Goal: Task Accomplishment & Management: Complete application form

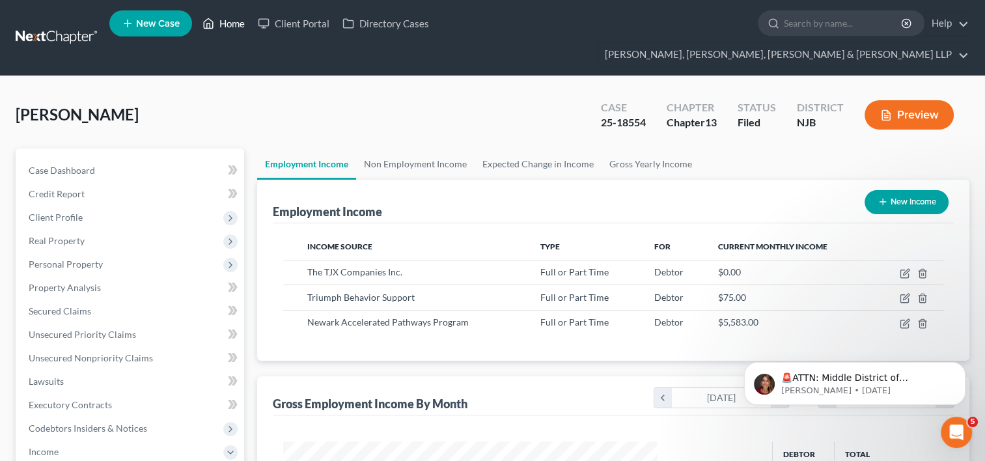
click at [232, 25] on link "Home" at bounding box center [223, 23] width 55 height 23
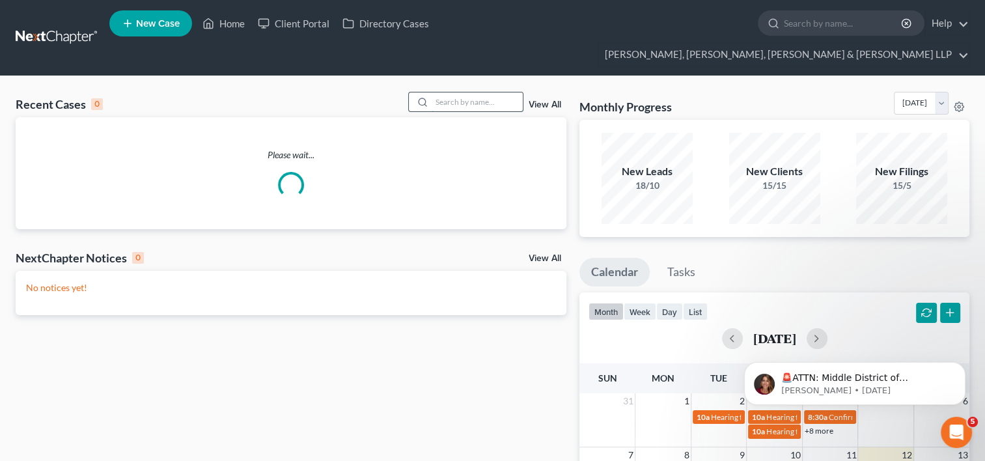
click at [473, 92] on input "search" at bounding box center [477, 101] width 91 height 19
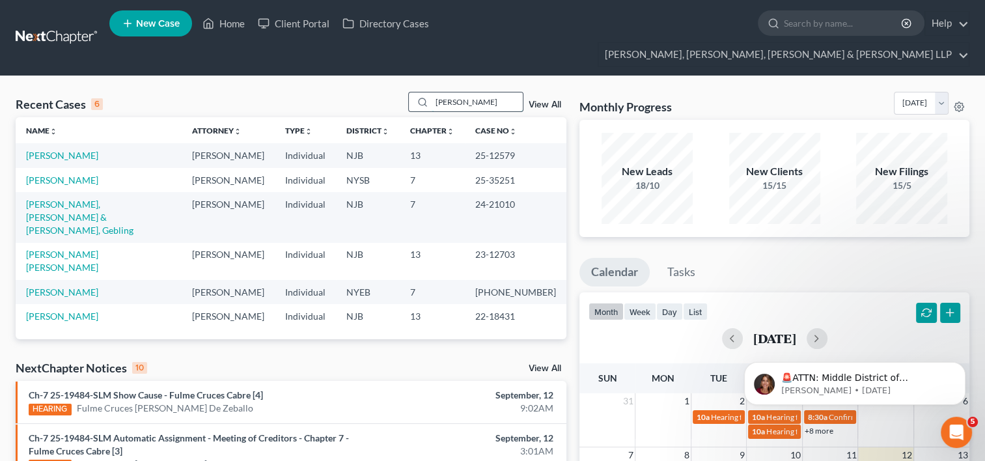
type input "[PERSON_NAME]"
click at [66, 150] on link "[PERSON_NAME]" at bounding box center [62, 155] width 72 height 11
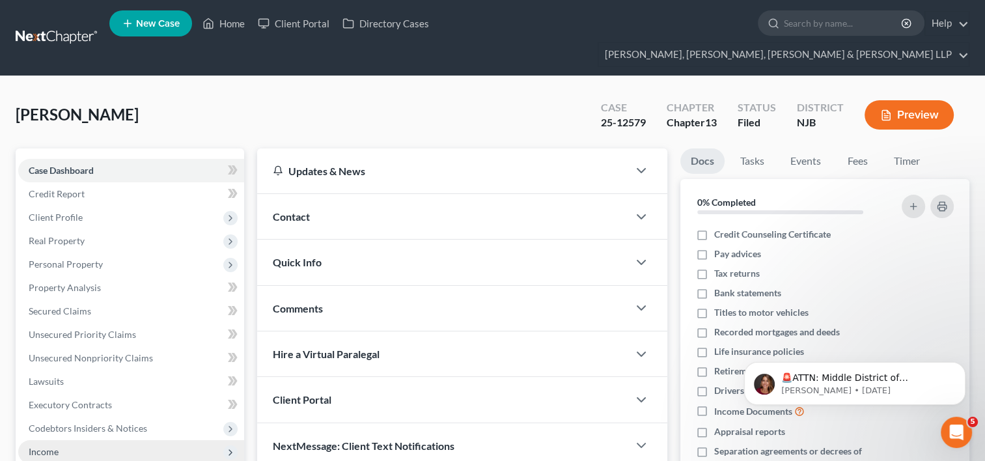
click at [49, 446] on span "Income" at bounding box center [44, 451] width 30 height 11
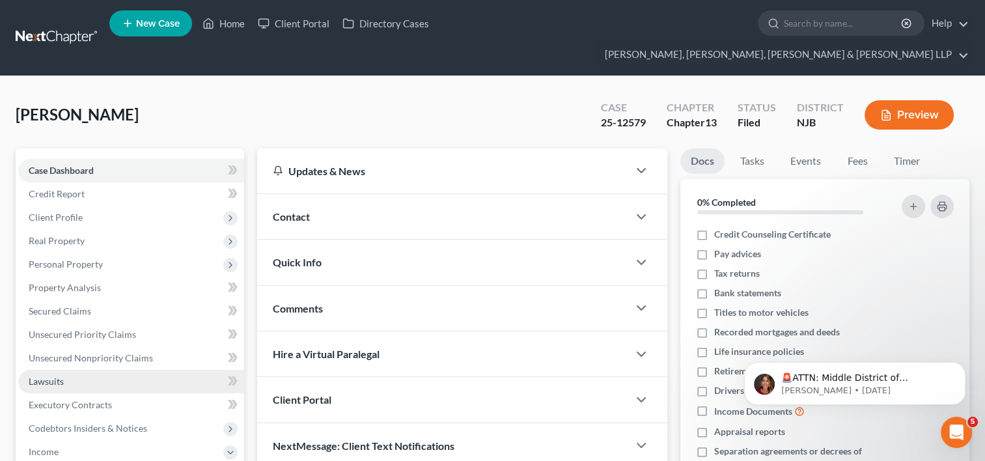
scroll to position [130, 0]
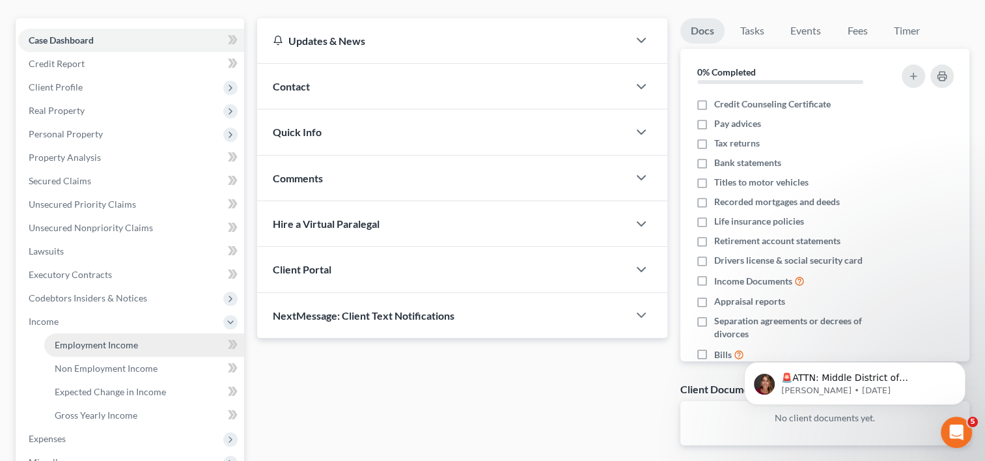
click at [102, 339] on span "Employment Income" at bounding box center [96, 344] width 83 height 11
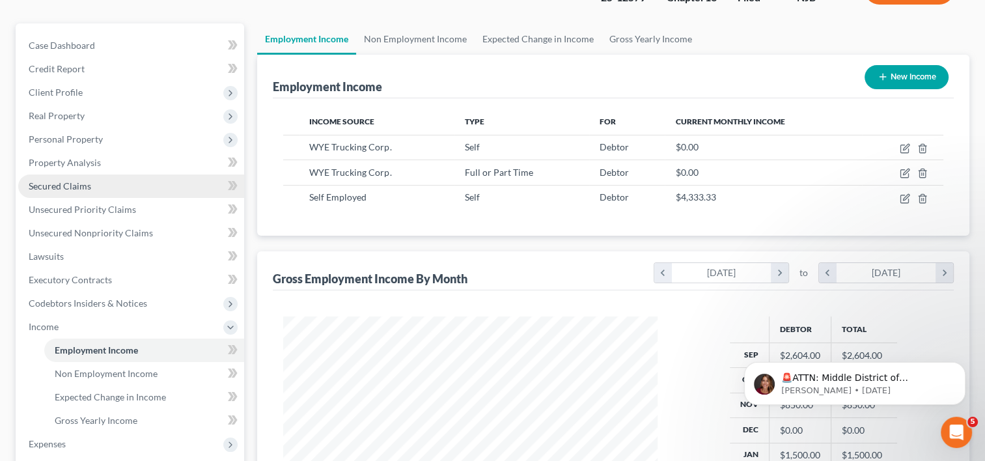
scroll to position [195, 0]
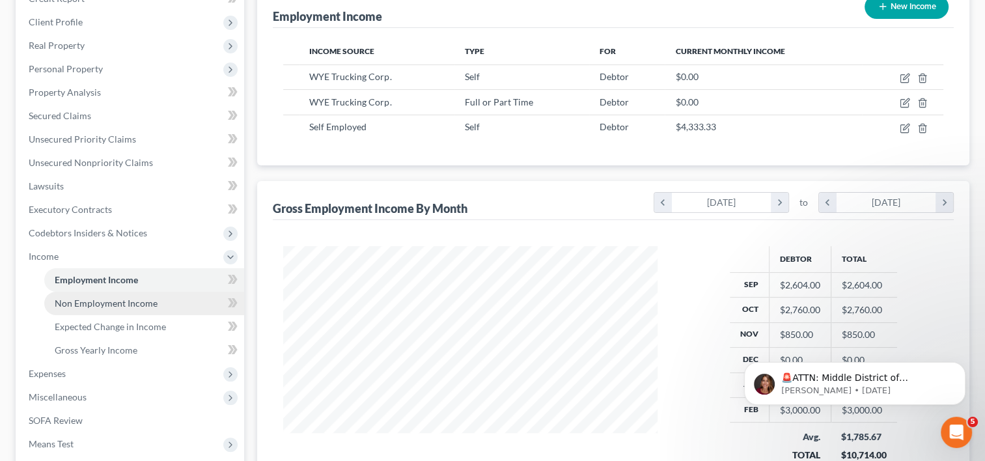
click at [135, 298] on span "Non Employment Income" at bounding box center [106, 303] width 103 height 11
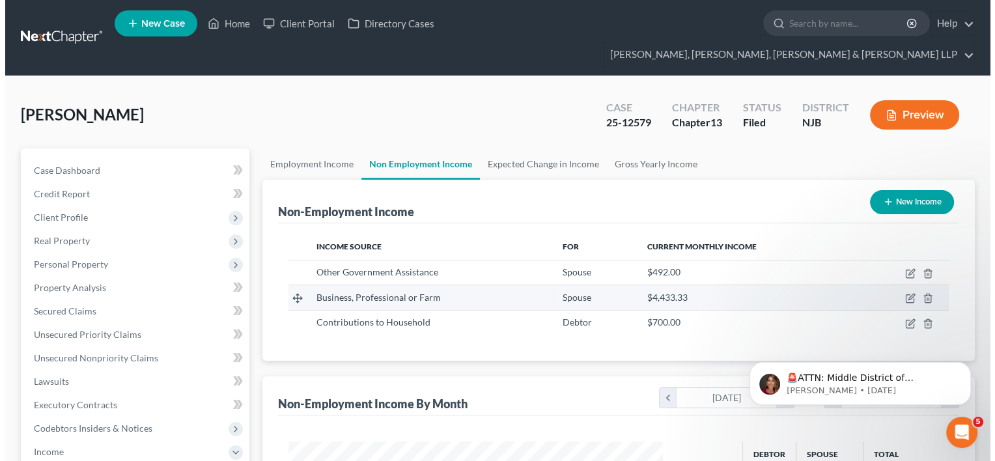
scroll to position [232, 401]
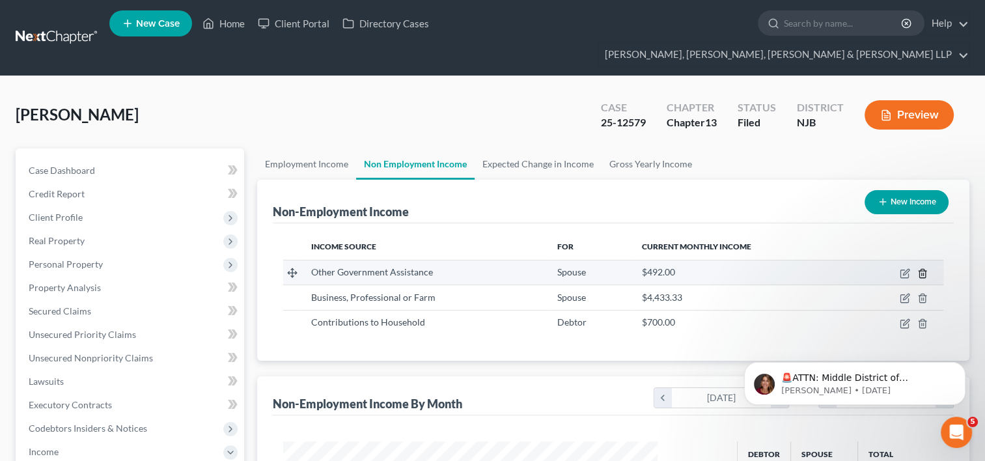
click at [922, 268] on icon "button" at bounding box center [923, 273] width 10 height 10
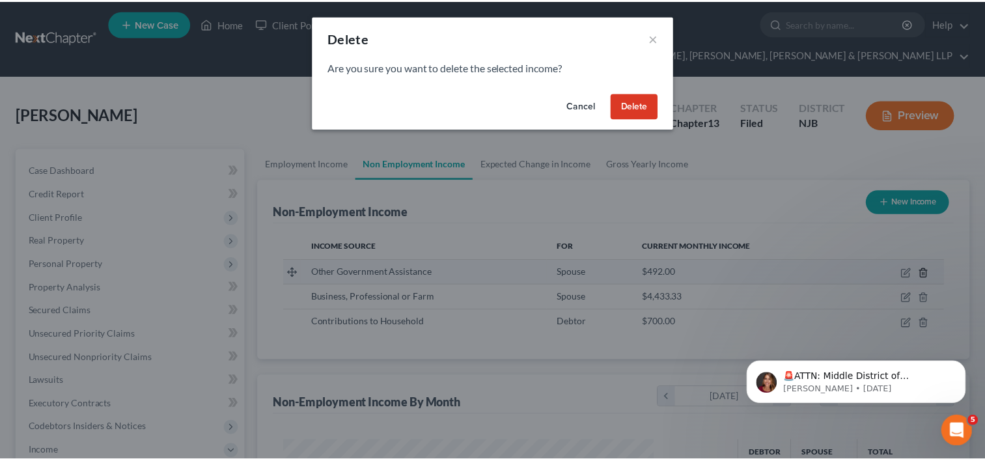
scroll to position [232, 404]
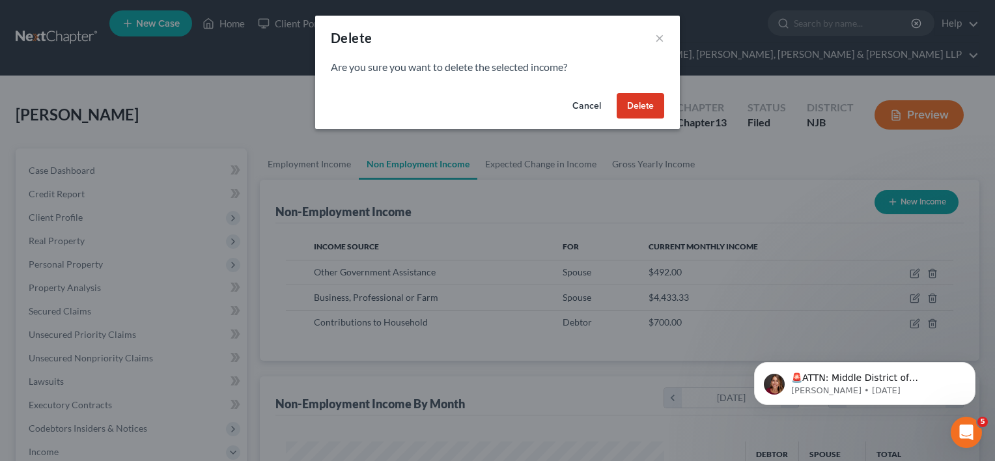
click at [654, 101] on button "Delete" at bounding box center [641, 106] width 48 height 26
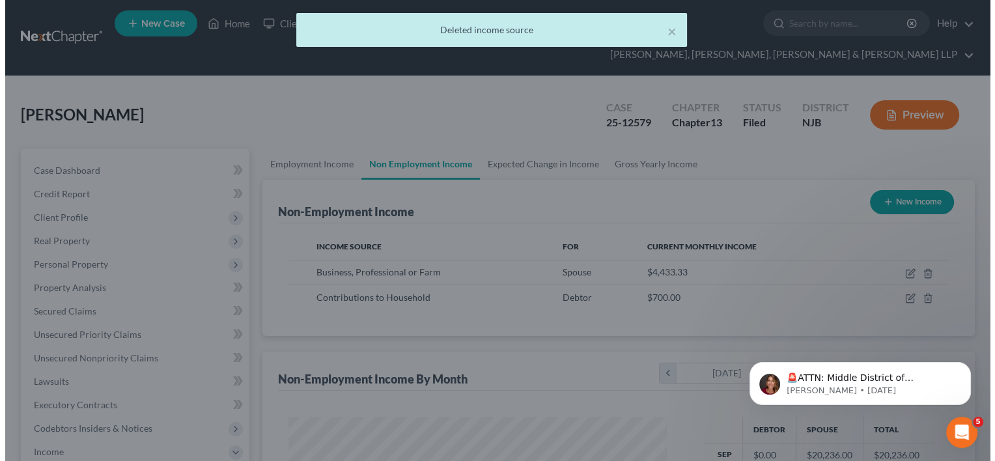
scroll to position [651009, 650841]
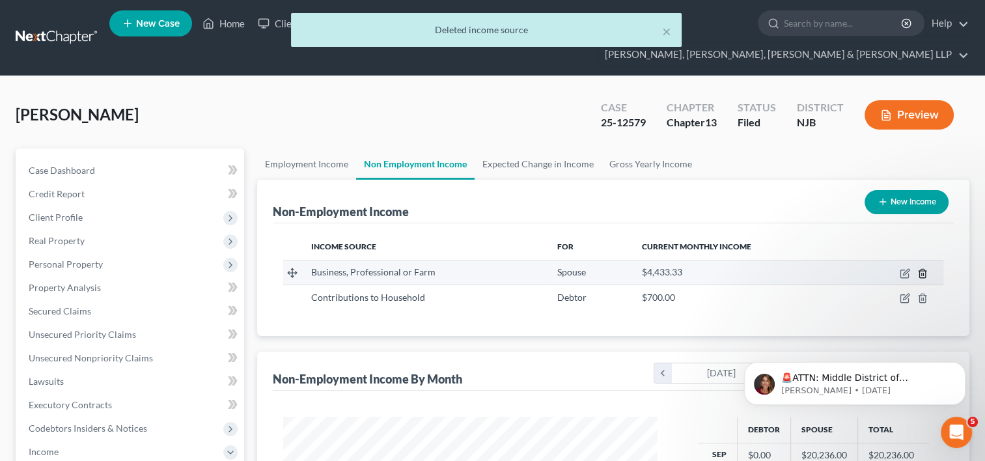
click at [924, 268] on icon "button" at bounding box center [923, 273] width 10 height 10
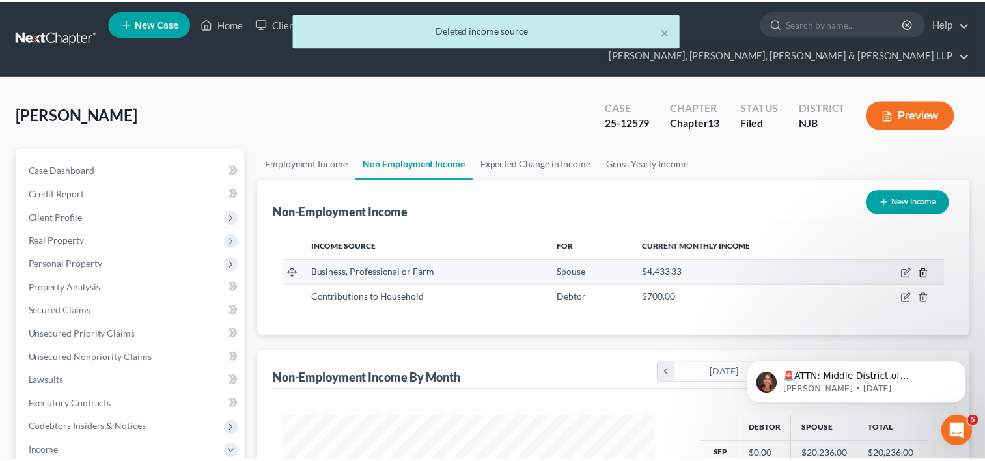
scroll to position [232, 404]
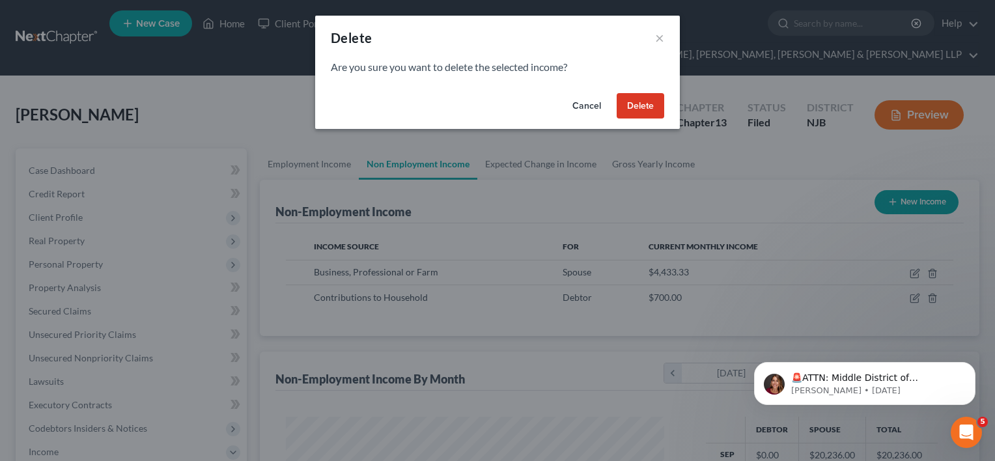
click at [649, 100] on button "Delete" at bounding box center [641, 106] width 48 height 26
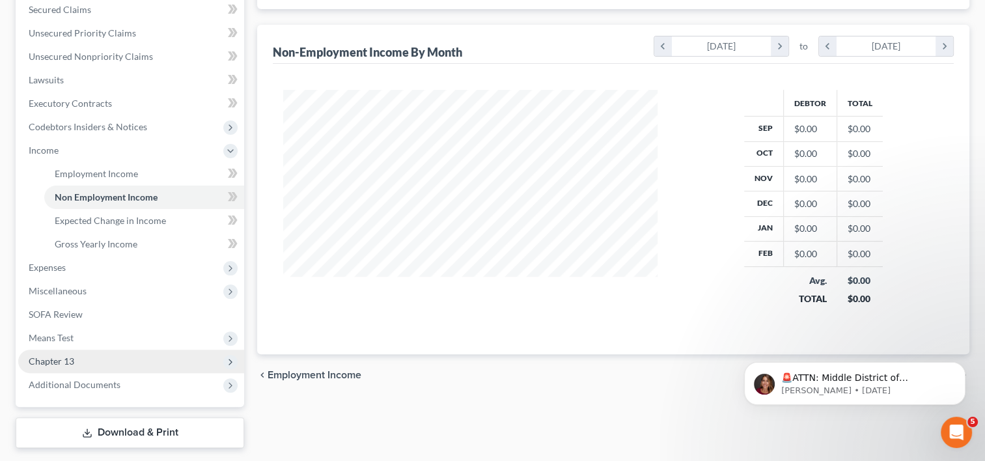
scroll to position [313, 0]
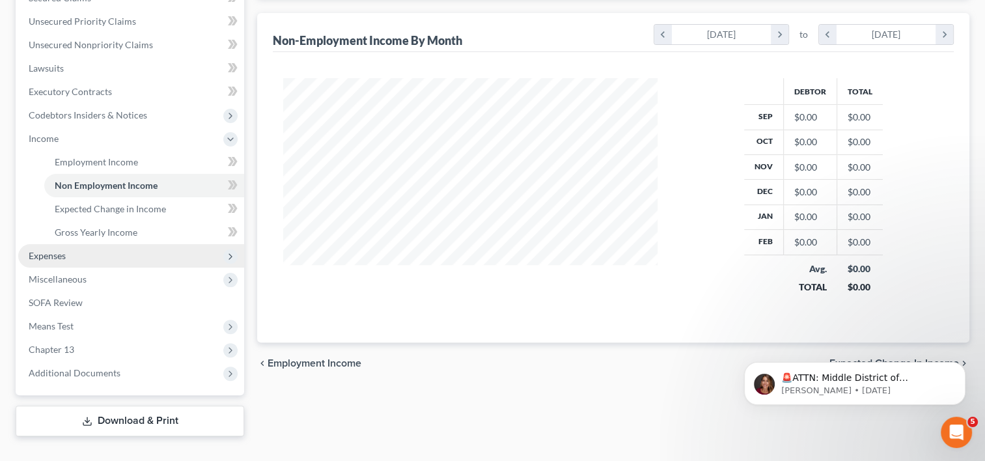
click at [68, 244] on span "Expenses" at bounding box center [131, 255] width 226 height 23
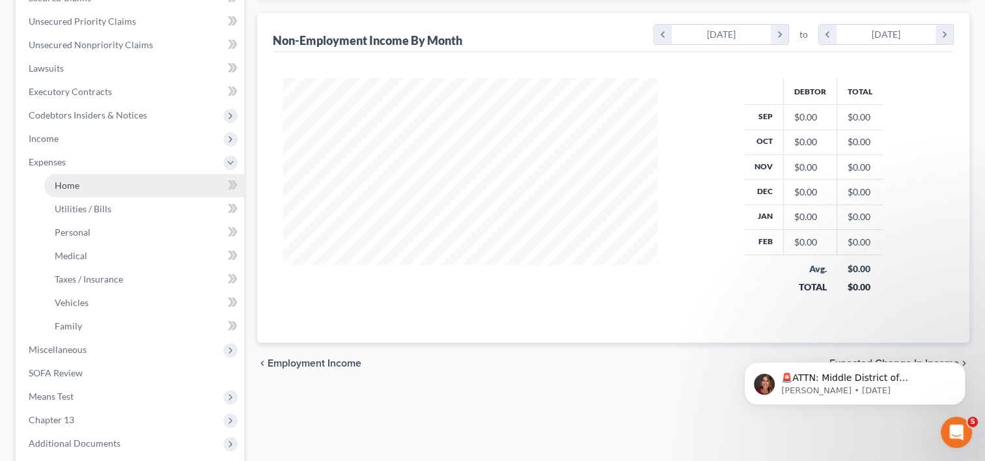
click at [94, 174] on link "Home" at bounding box center [144, 185] width 200 height 23
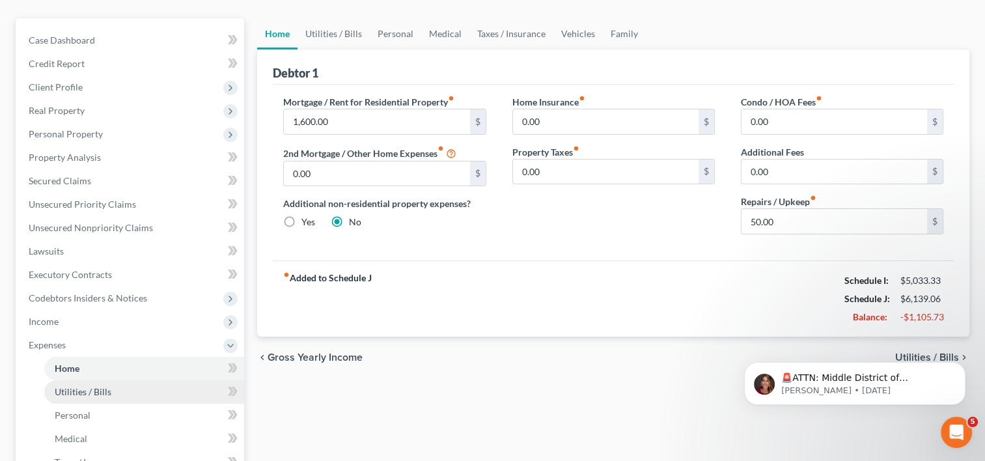
click at [84, 386] on span "Utilities / Bills" at bounding box center [83, 391] width 57 height 11
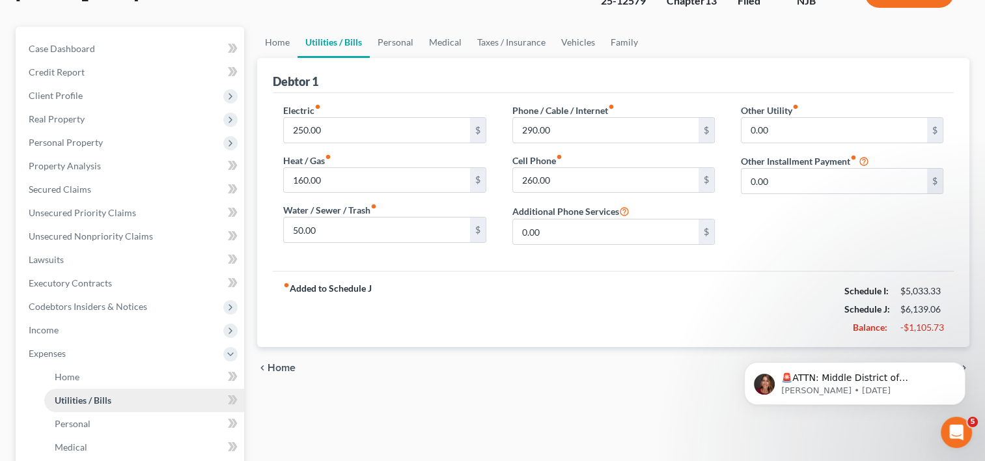
scroll to position [130, 0]
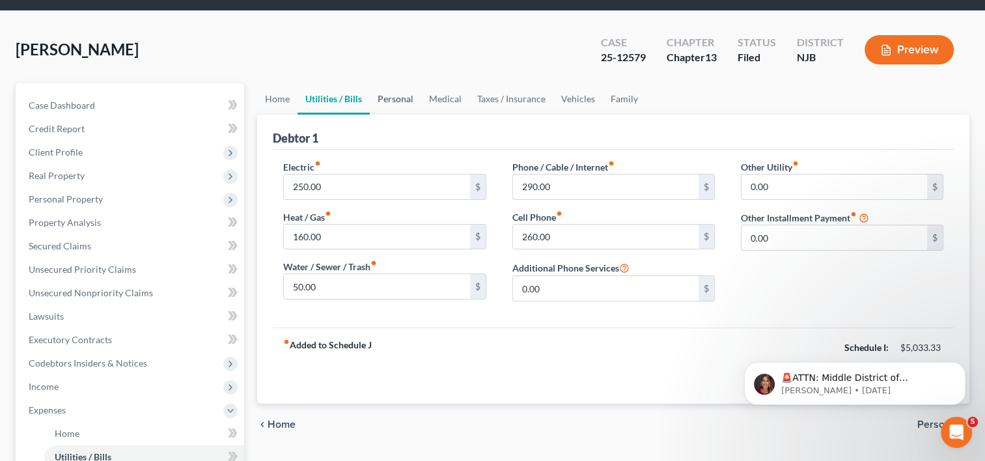
click at [393, 83] on link "Personal" at bounding box center [395, 98] width 51 height 31
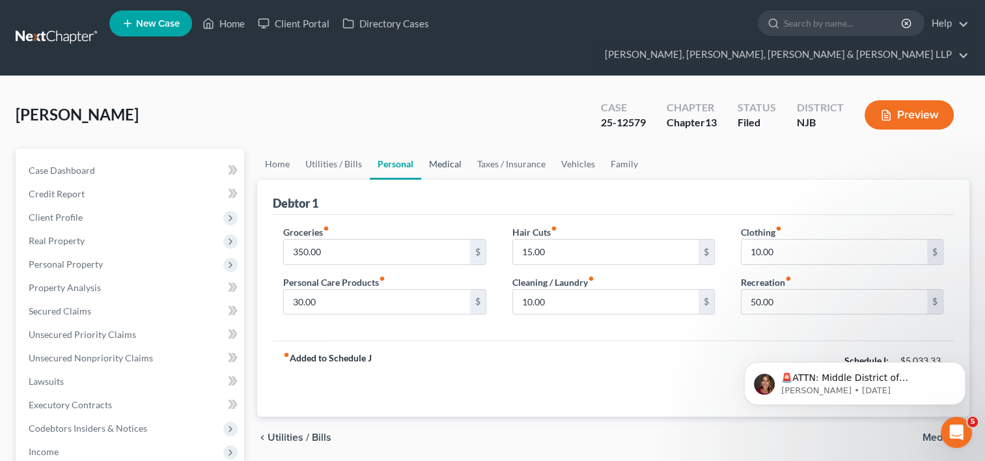
click at [440, 148] on link "Medical" at bounding box center [445, 163] width 48 height 31
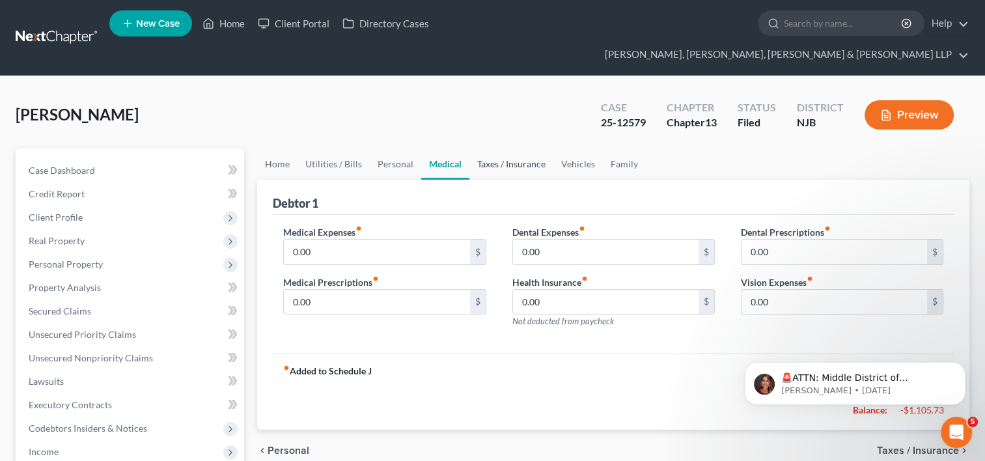
click at [500, 148] on link "Taxes / Insurance" at bounding box center [512, 163] width 84 height 31
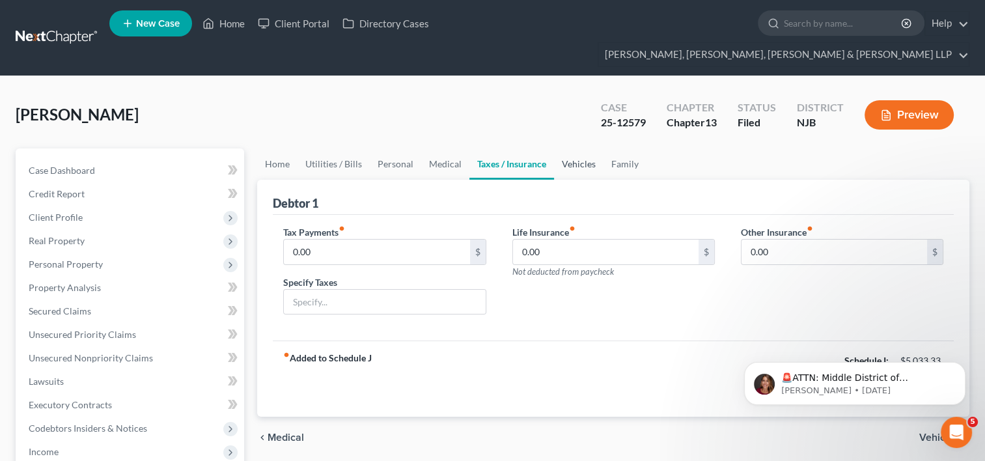
click at [595, 148] on link "Vehicles" at bounding box center [578, 163] width 49 height 31
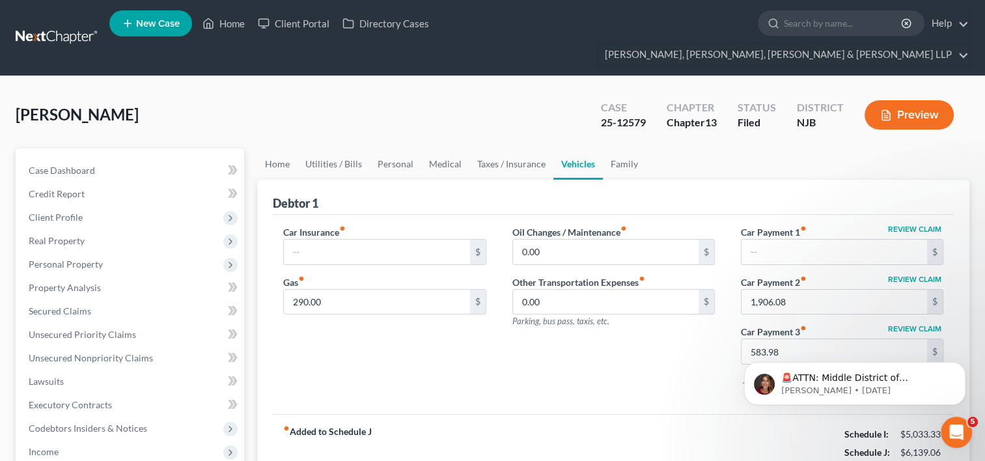
scroll to position [65, 0]
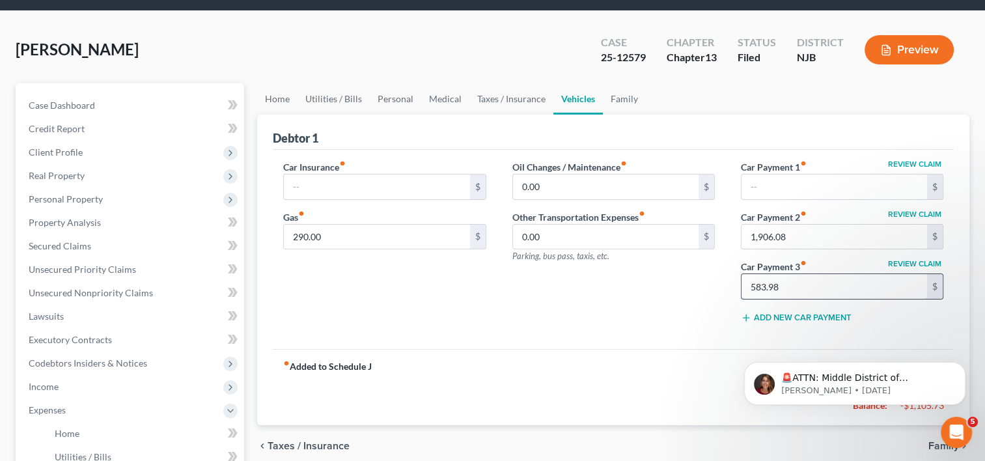
click at [800, 274] on input "583.98" at bounding box center [835, 286] width 186 height 25
click at [691, 315] on div "Car Insurance fiber_manual_record $ Gas fiber_manual_record 290.00 $ Oil Change…" at bounding box center [613, 249] width 681 height 199
click at [799, 225] on input "1,906.08" at bounding box center [835, 237] width 186 height 25
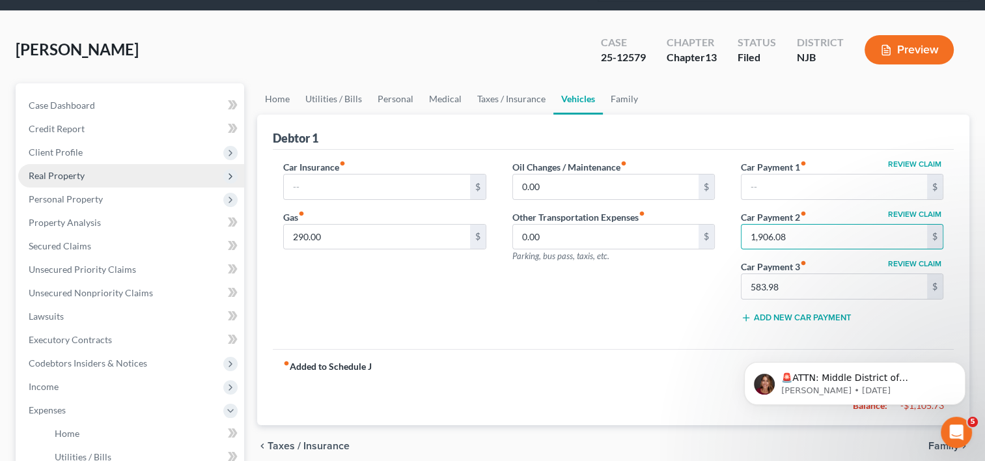
click at [44, 170] on span "Real Property" at bounding box center [57, 175] width 56 height 11
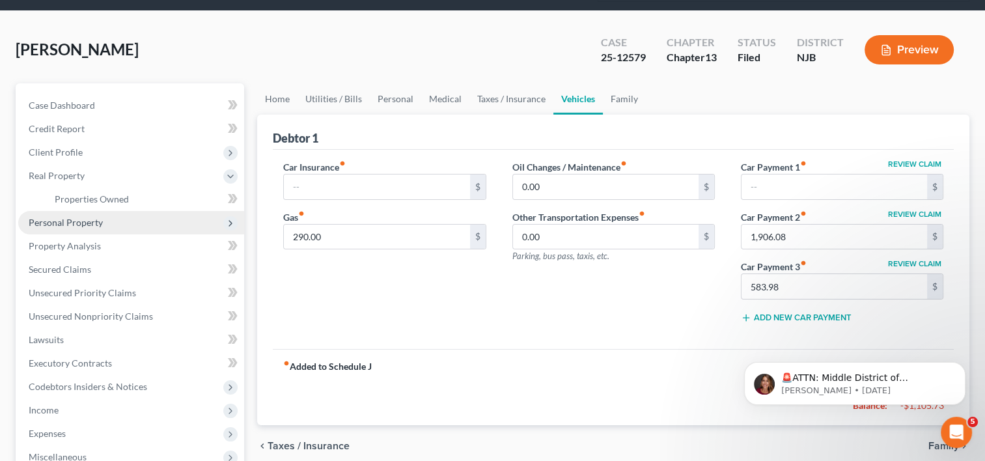
click at [81, 217] on span "Personal Property" at bounding box center [66, 222] width 74 height 11
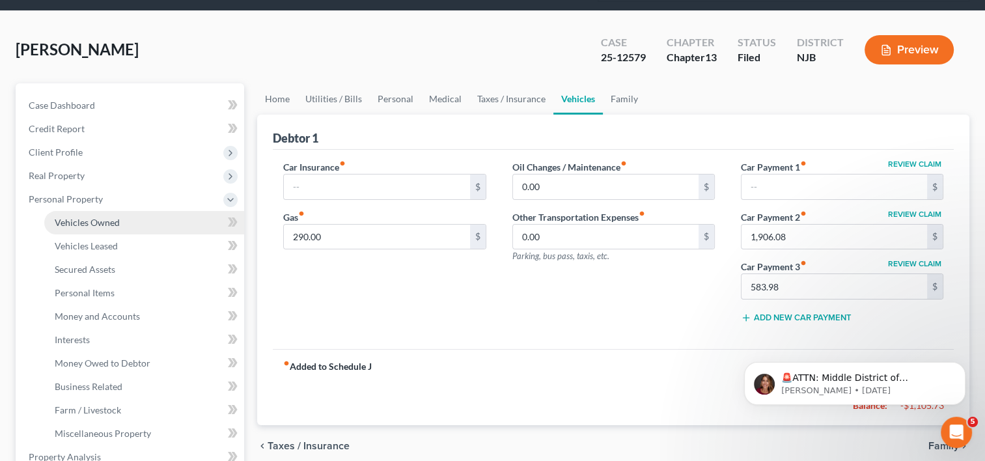
click at [99, 217] on span "Vehicles Owned" at bounding box center [87, 222] width 65 height 11
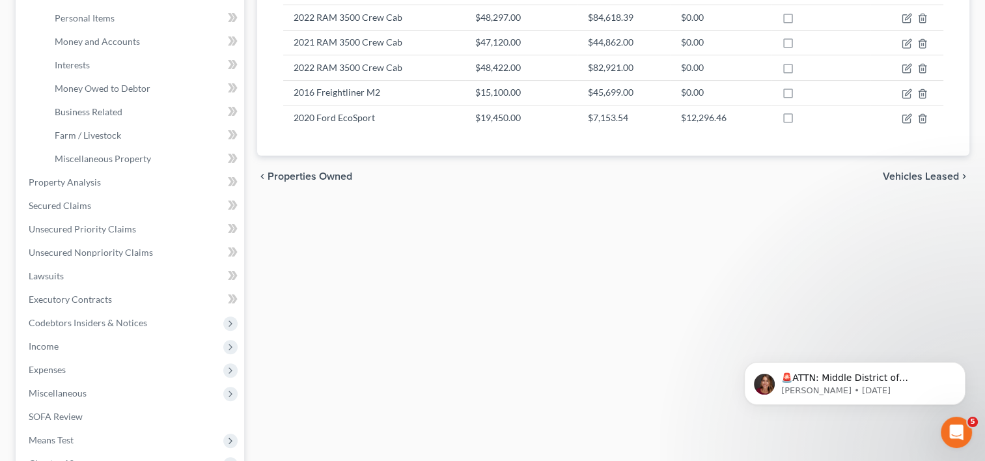
scroll to position [391, 0]
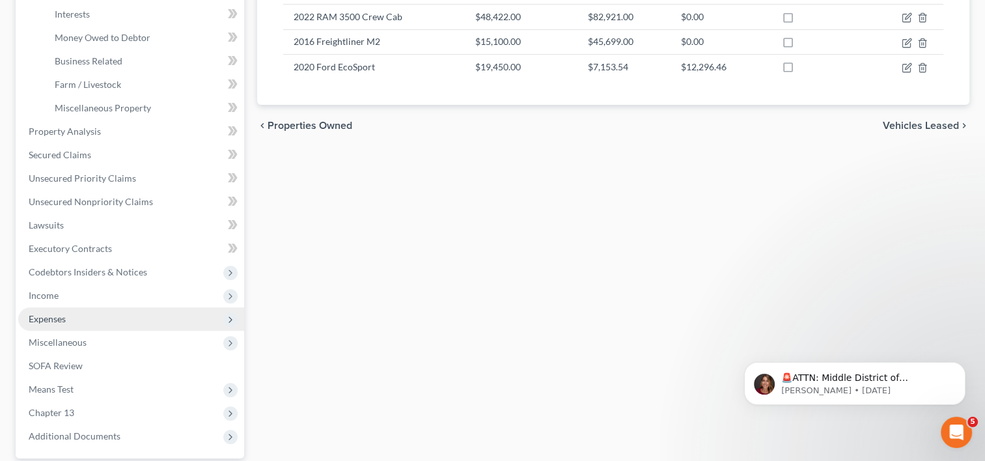
click at [57, 313] on span "Expenses" at bounding box center [47, 318] width 37 height 11
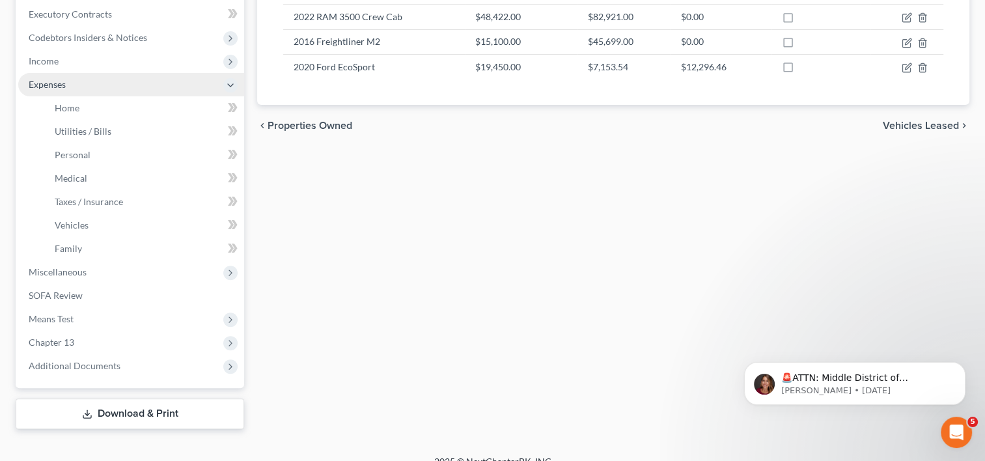
scroll to position [384, 0]
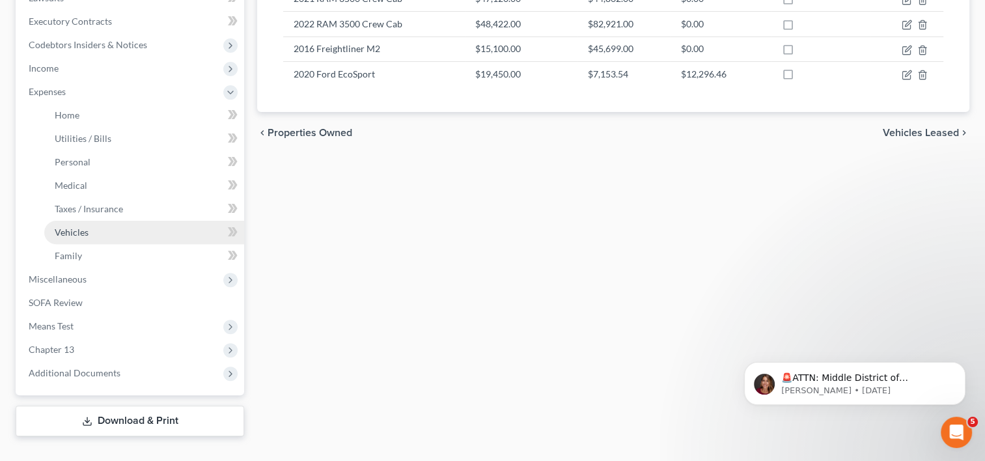
click at [81, 227] on span "Vehicles" at bounding box center [72, 232] width 34 height 11
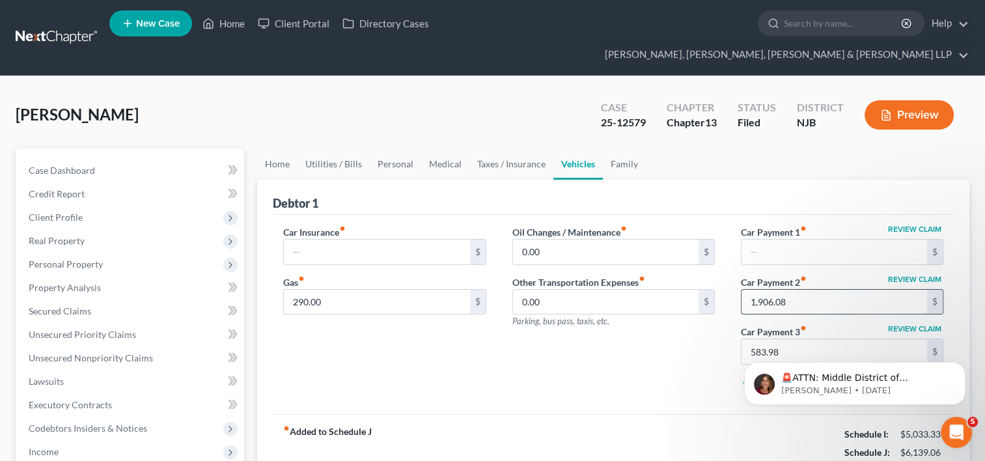
click at [808, 290] on input "1,906.08" at bounding box center [835, 302] width 186 height 25
click at [706, 320] on div "Oil Changes / Maintenance fiber_manual_record 0.00 $ Other Transportation Expen…" at bounding box center [614, 311] width 229 height 173
click at [60, 212] on span "Client Profile" at bounding box center [56, 217] width 54 height 11
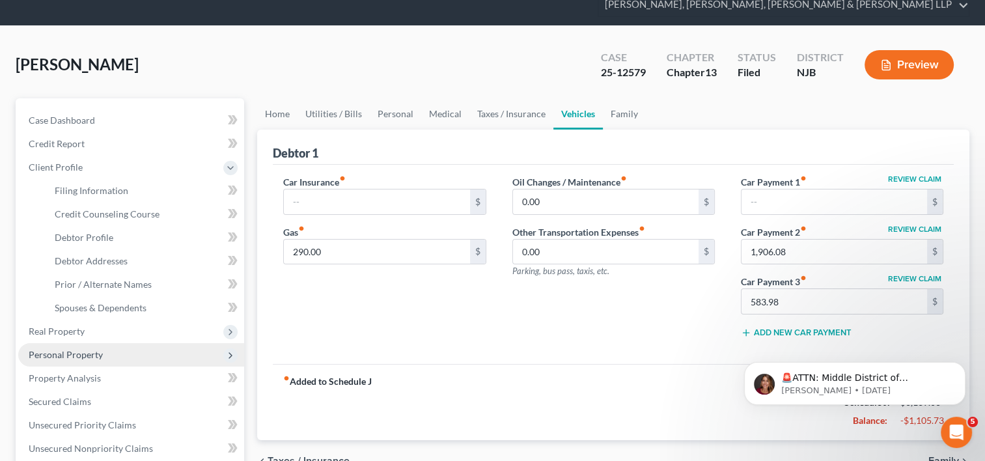
scroll to position [65, 0]
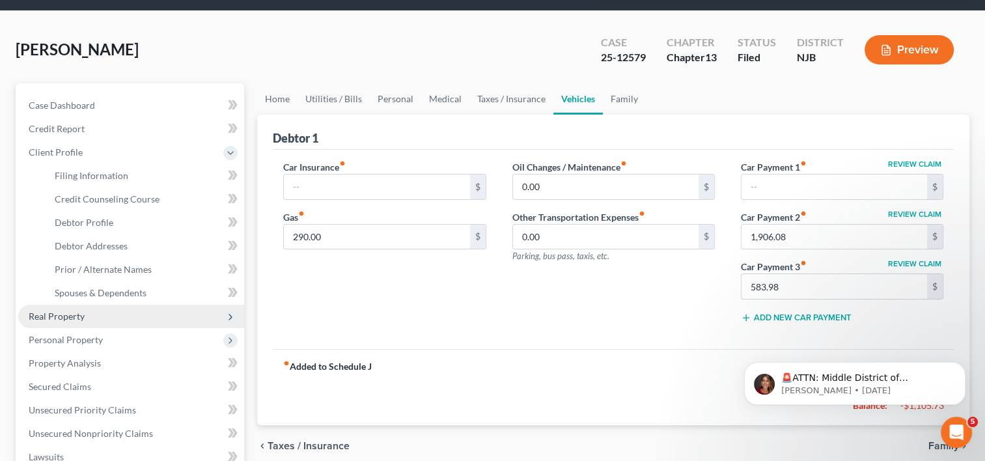
click at [51, 311] on span "Real Property" at bounding box center [57, 316] width 56 height 11
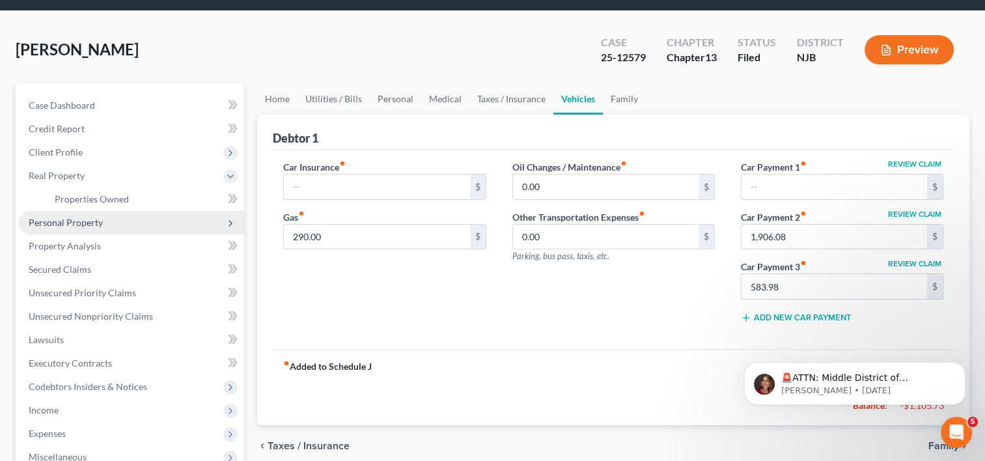
click at [80, 211] on span "Personal Property" at bounding box center [131, 222] width 226 height 23
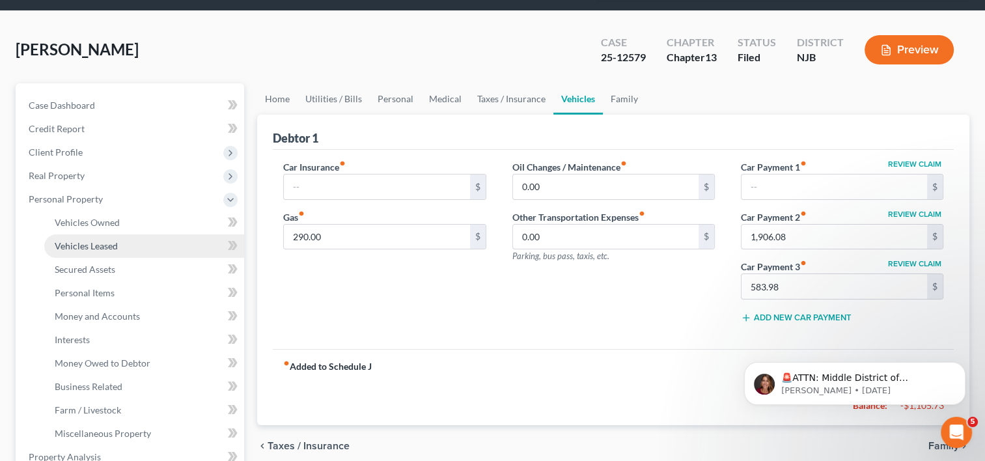
click at [81, 240] on span "Vehicles Leased" at bounding box center [86, 245] width 63 height 11
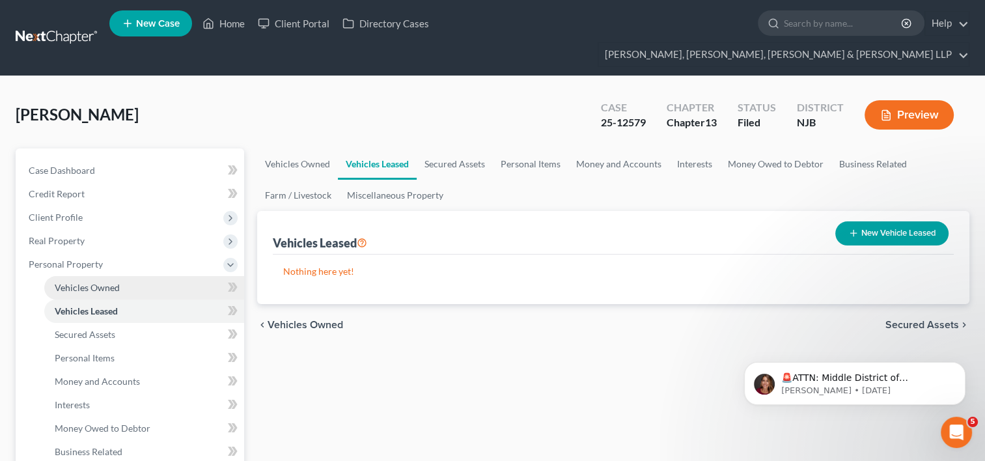
click at [98, 282] on span "Vehicles Owned" at bounding box center [87, 287] width 65 height 11
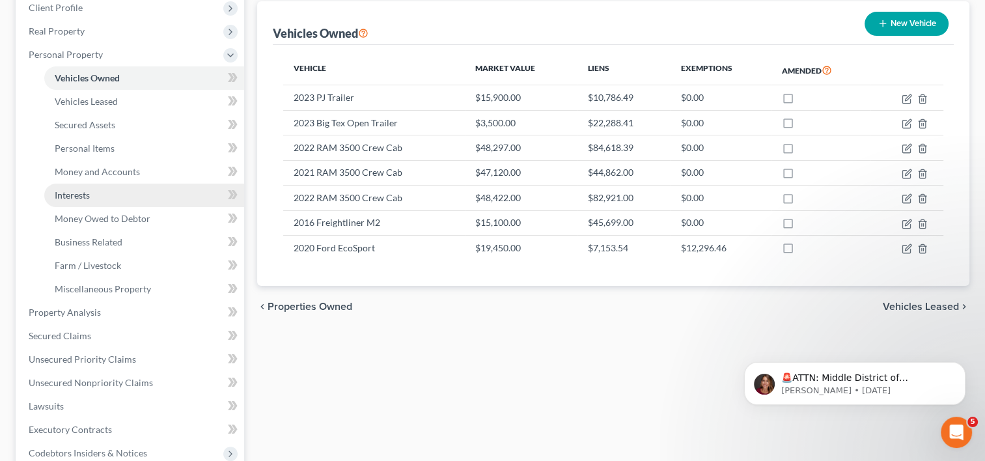
scroll to position [195, 0]
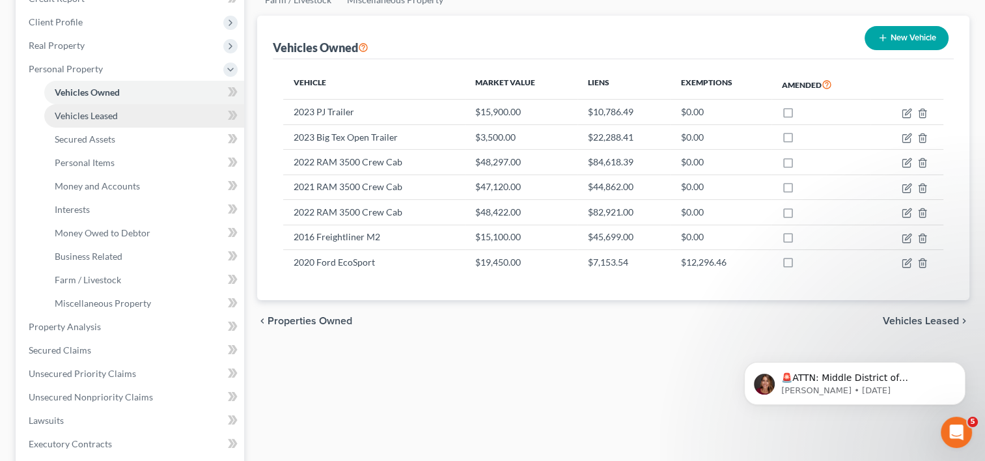
click at [96, 110] on span "Vehicles Leased" at bounding box center [86, 115] width 63 height 11
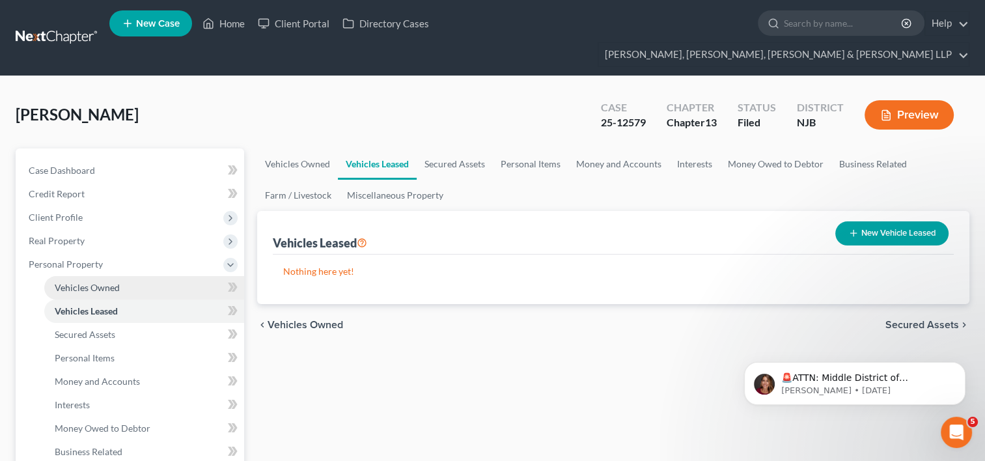
click at [109, 282] on span "Vehicles Owned" at bounding box center [87, 287] width 65 height 11
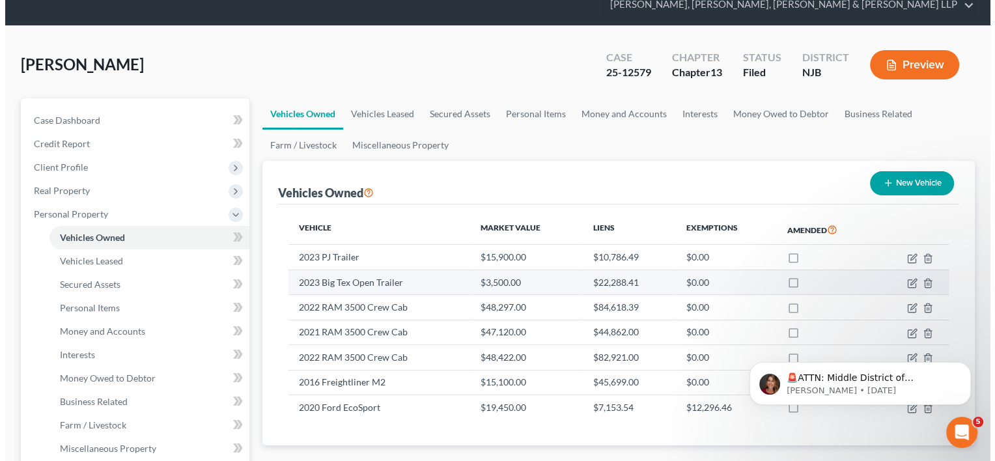
scroll to position [65, 0]
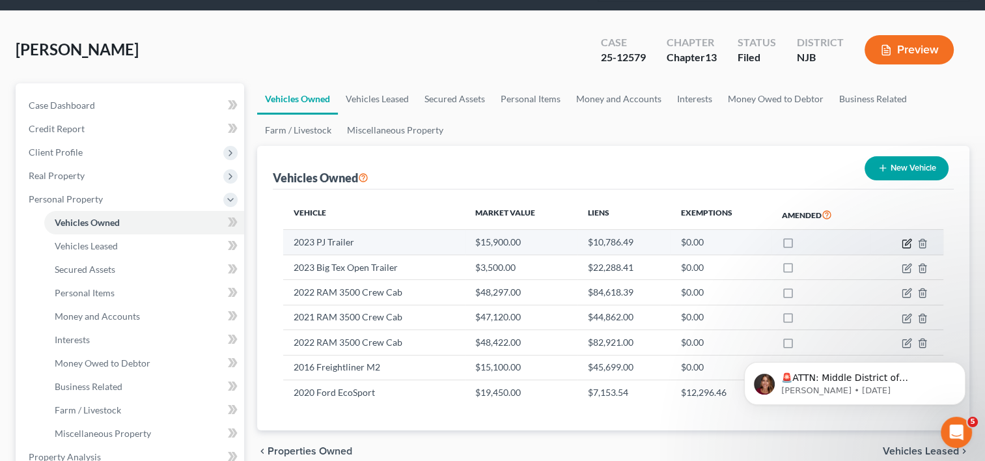
click at [907, 239] on icon "button" at bounding box center [908, 242] width 6 height 6
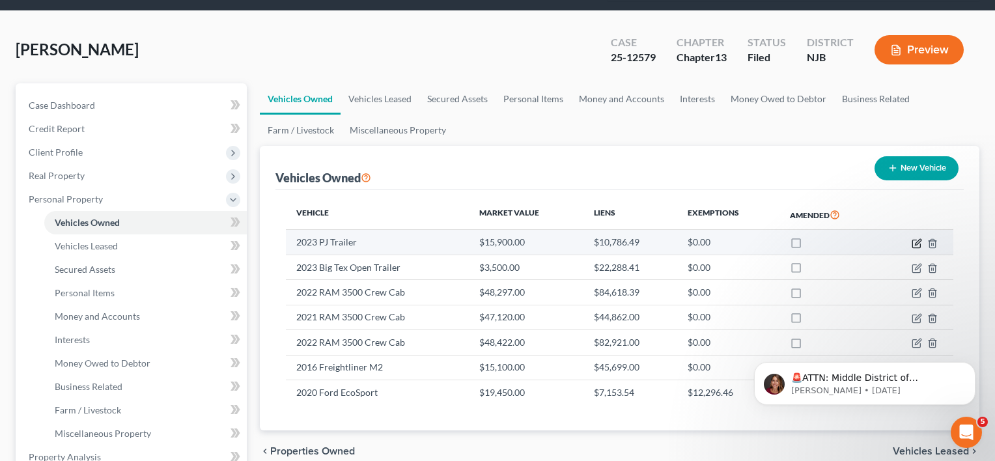
select select "2"
select select "3"
select select "2"
select select "0"
select select "28"
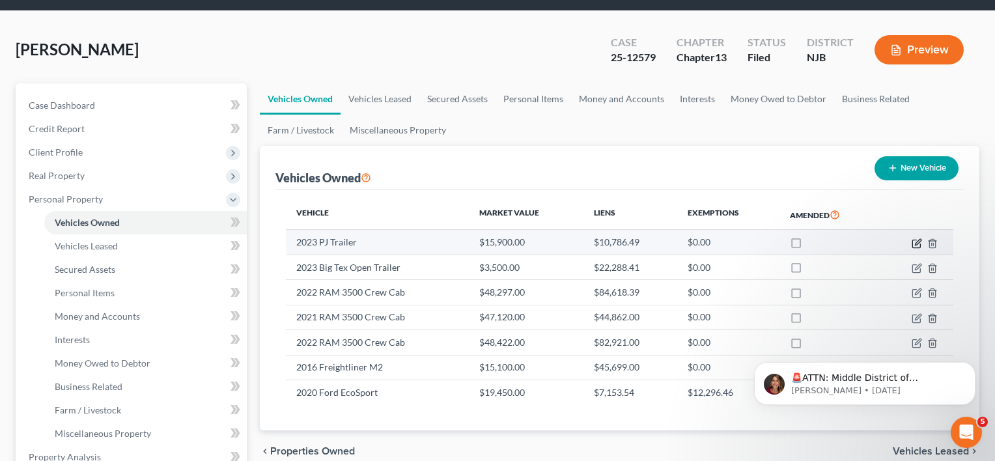
select select "3"
select select "0"
select select "2"
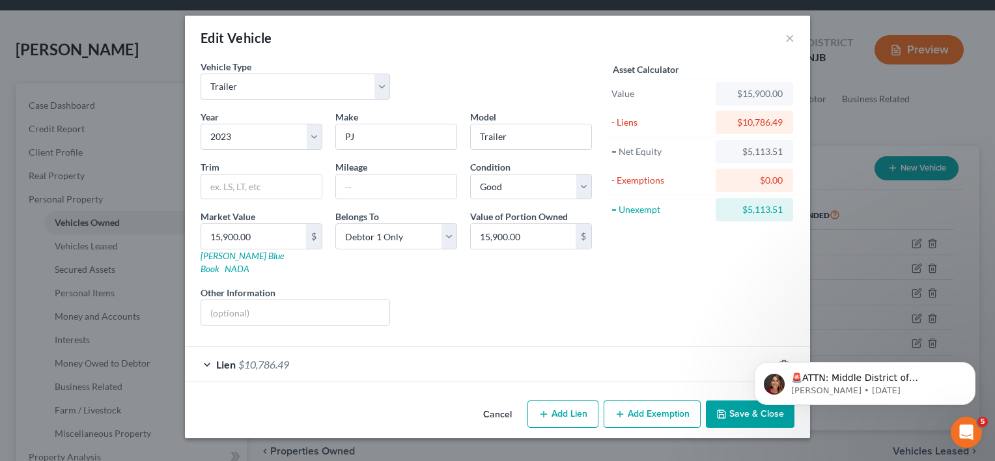
click at [268, 358] on span "$10,786.49" at bounding box center [263, 364] width 51 height 12
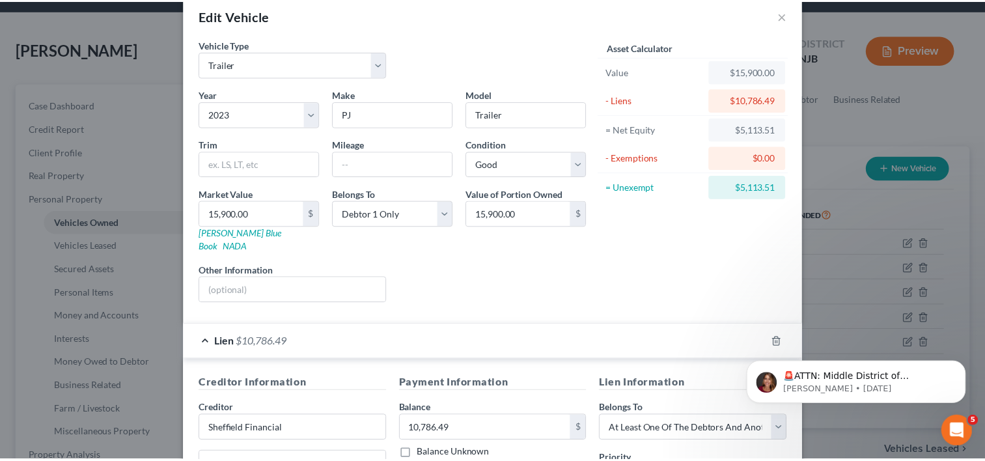
scroll to position [0, 0]
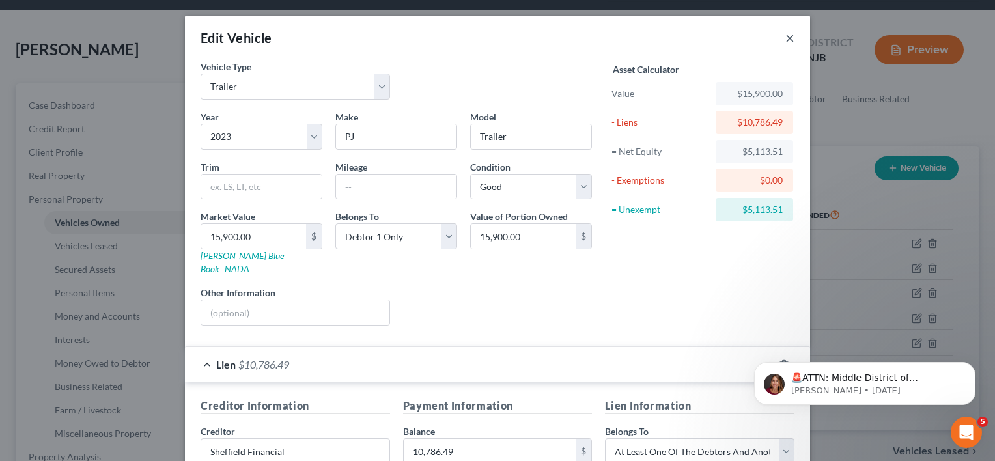
click at [785, 37] on button "×" at bounding box center [789, 38] width 9 height 16
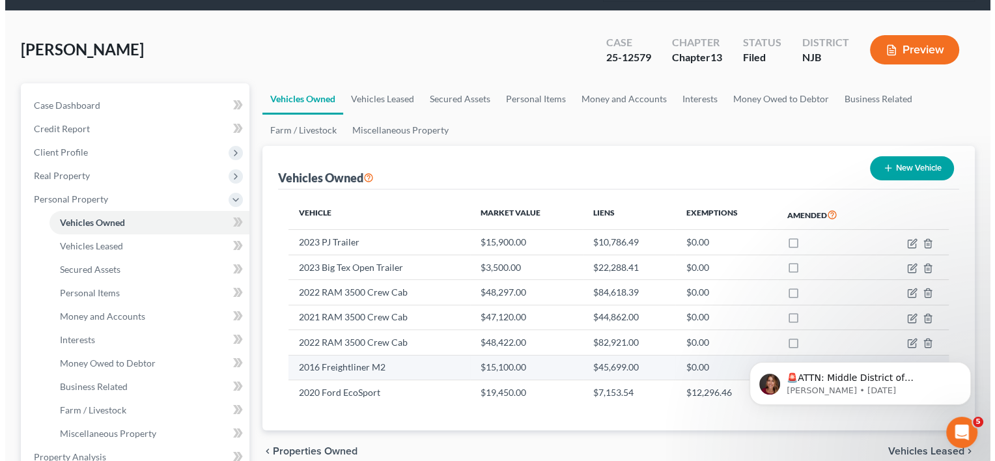
scroll to position [195, 0]
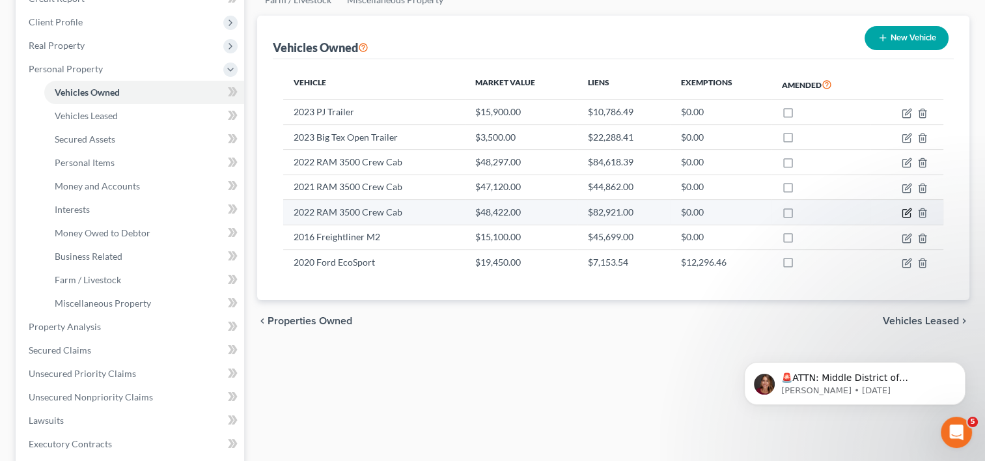
click at [906, 209] on icon "button" at bounding box center [908, 212] width 6 height 6
select select "0"
select select "4"
select select "2"
select select "0"
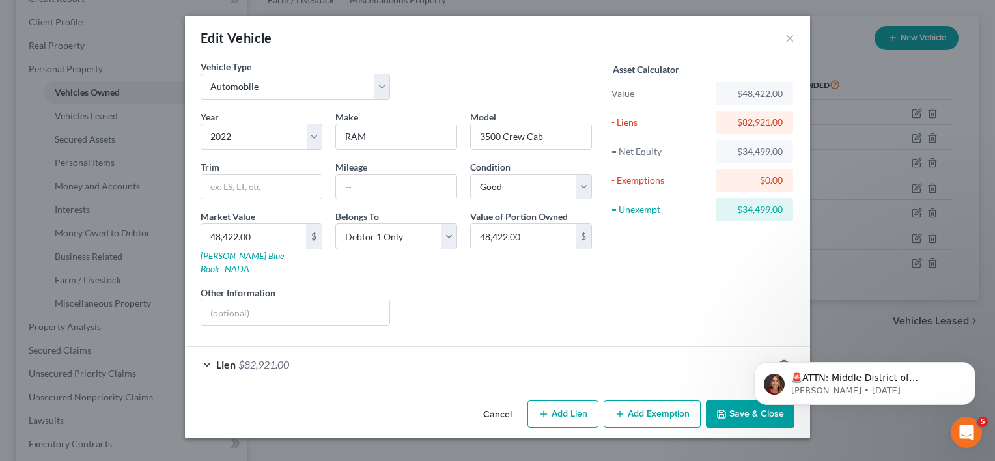
click at [261, 358] on span "$82,921.00" at bounding box center [263, 364] width 51 height 12
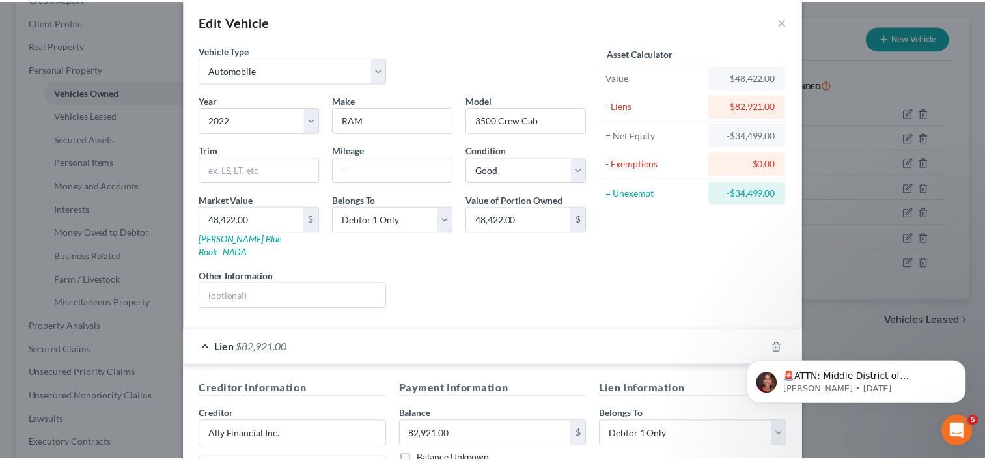
scroll to position [0, 0]
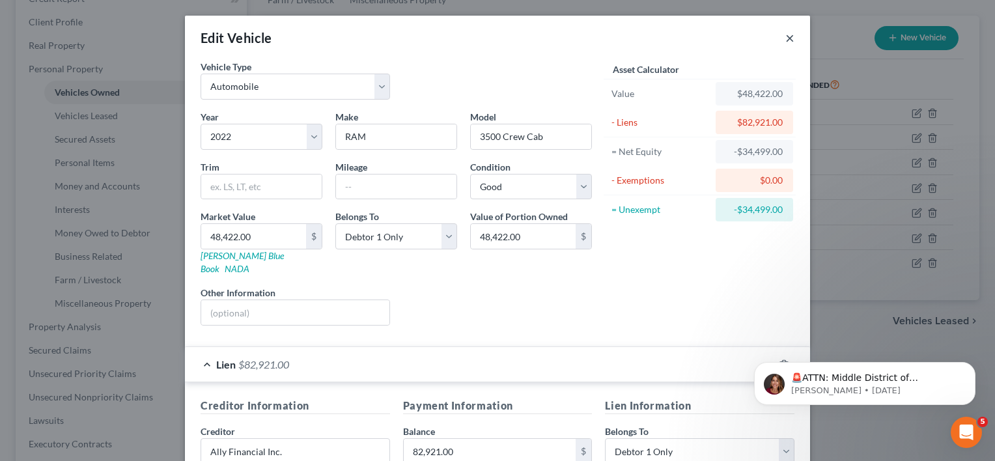
click at [786, 34] on button "×" at bounding box center [789, 38] width 9 height 16
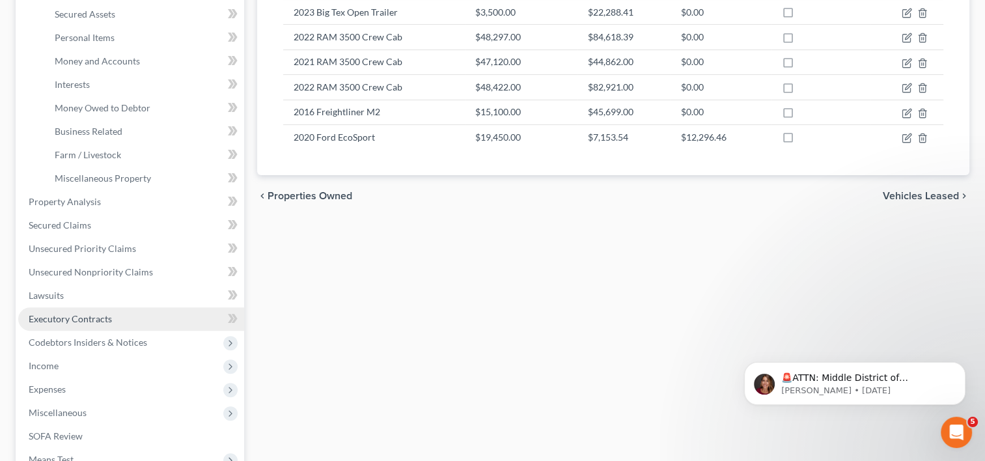
scroll to position [326, 0]
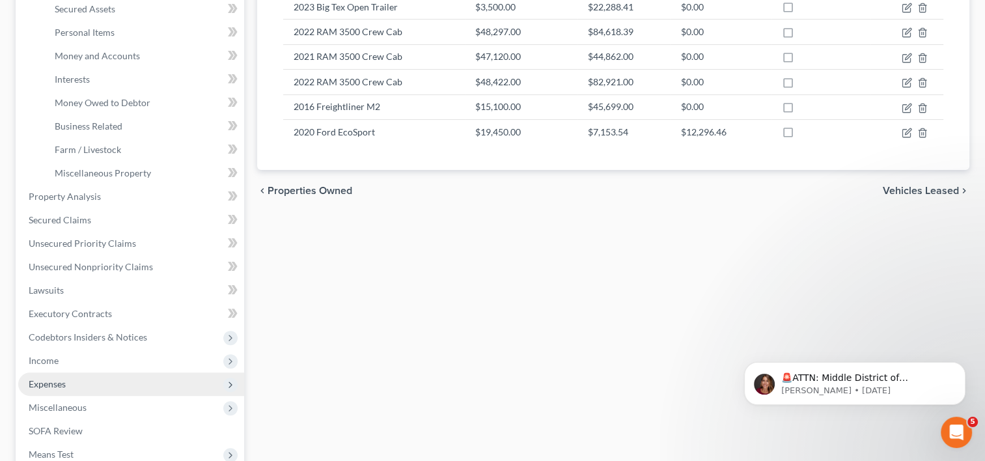
click at [48, 373] on span "Expenses" at bounding box center [131, 384] width 226 height 23
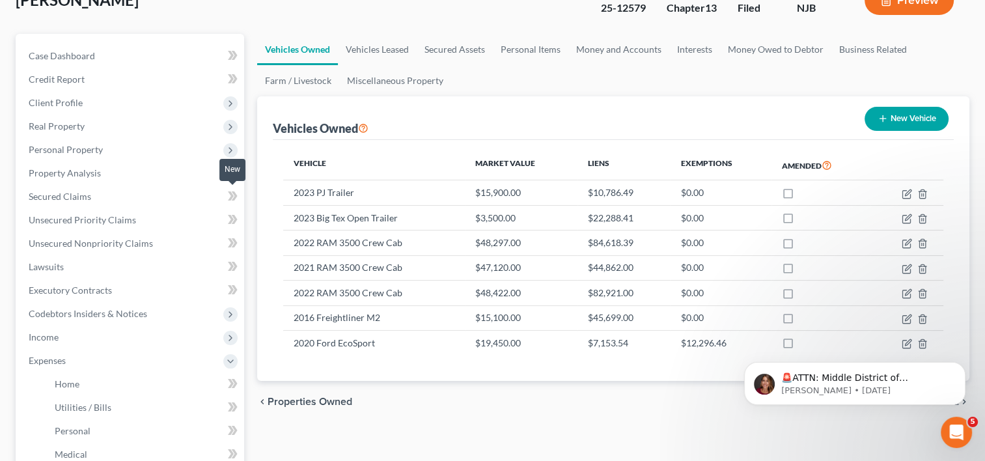
scroll to position [0, 0]
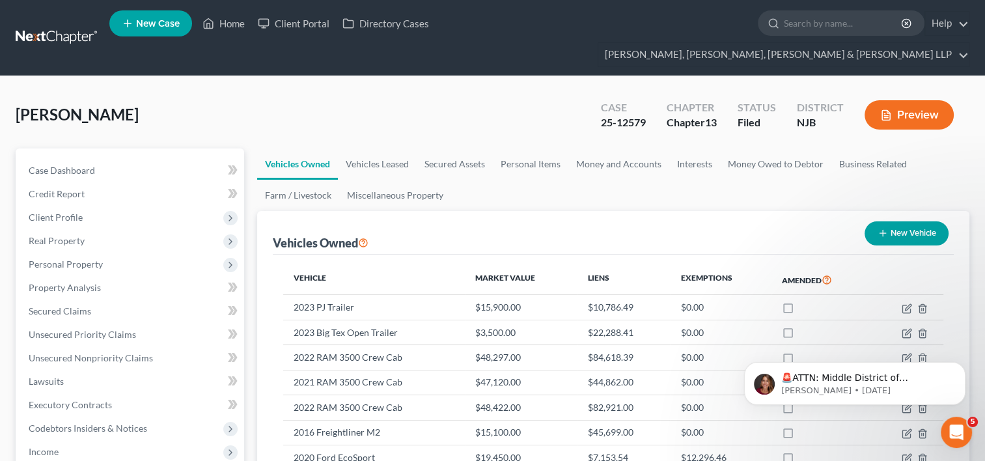
click at [316, 148] on link "Vehicles Owned" at bounding box center [297, 163] width 81 height 31
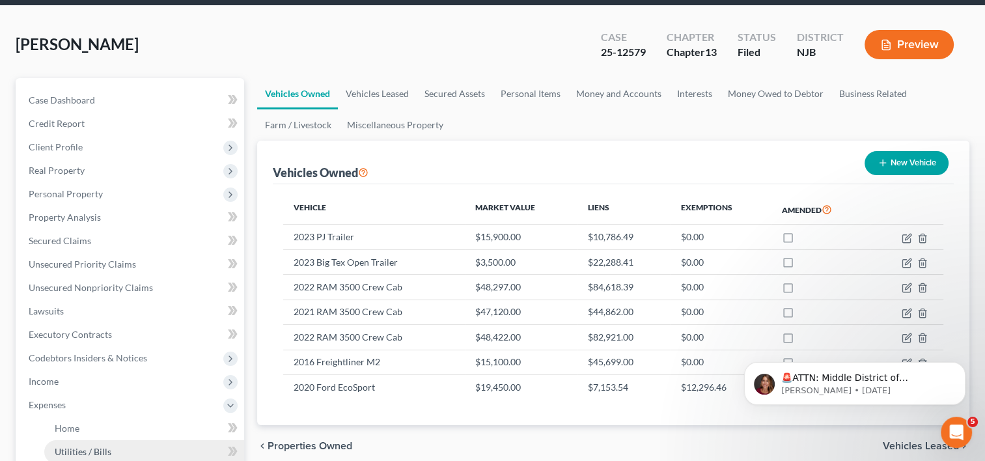
scroll to position [130, 0]
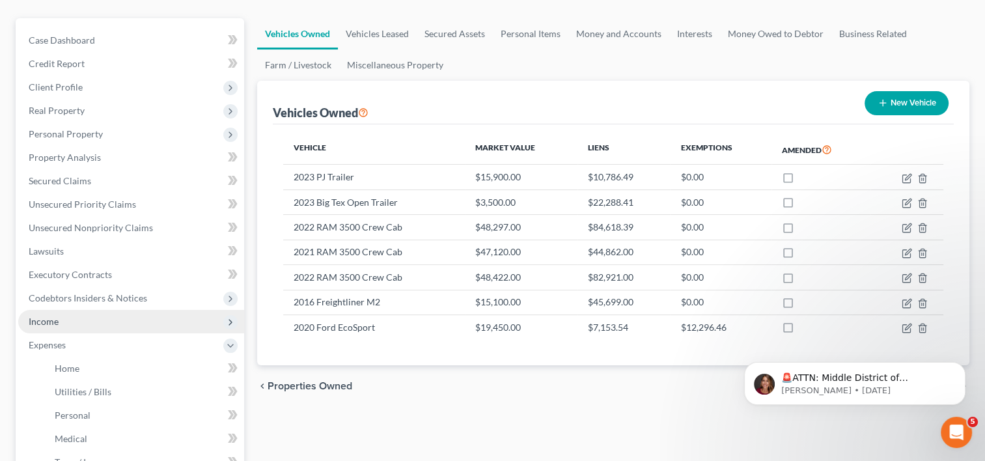
click at [57, 316] on span "Income" at bounding box center [44, 321] width 30 height 11
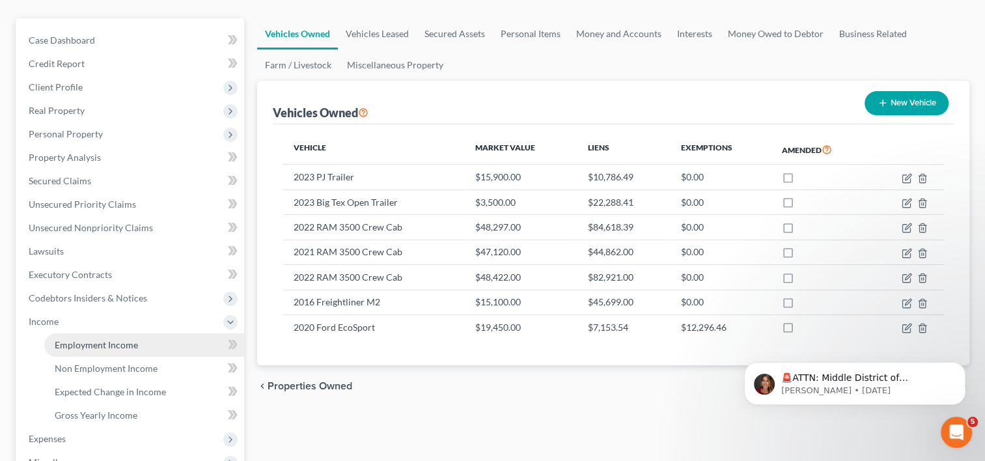
click at [86, 333] on link "Employment Income" at bounding box center [144, 344] width 200 height 23
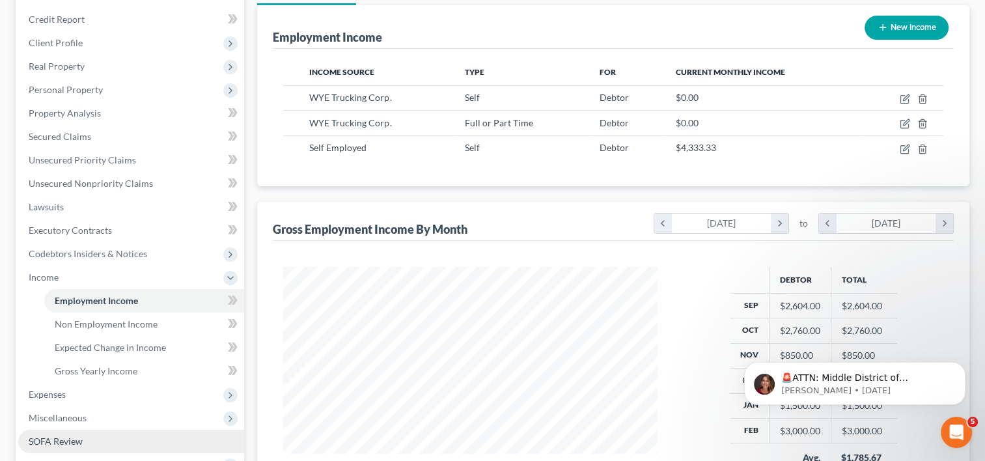
scroll to position [195, 0]
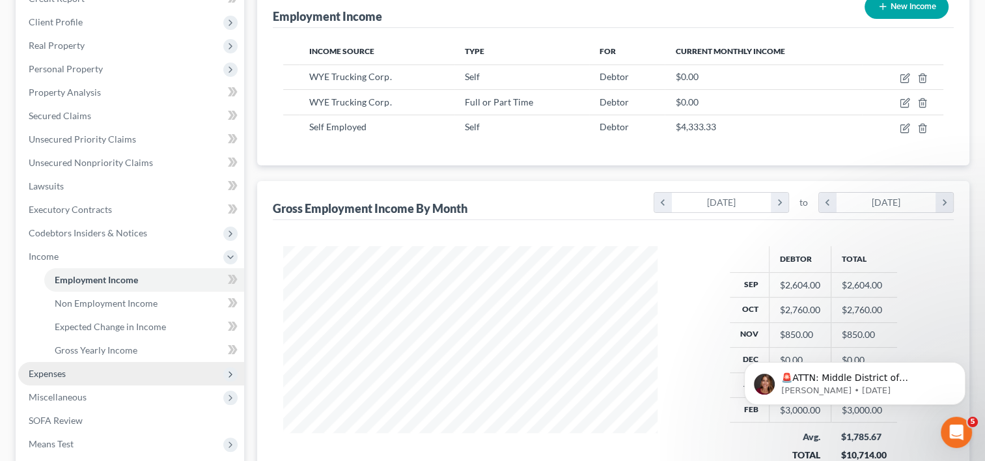
click at [66, 362] on span "Expenses" at bounding box center [131, 373] width 226 height 23
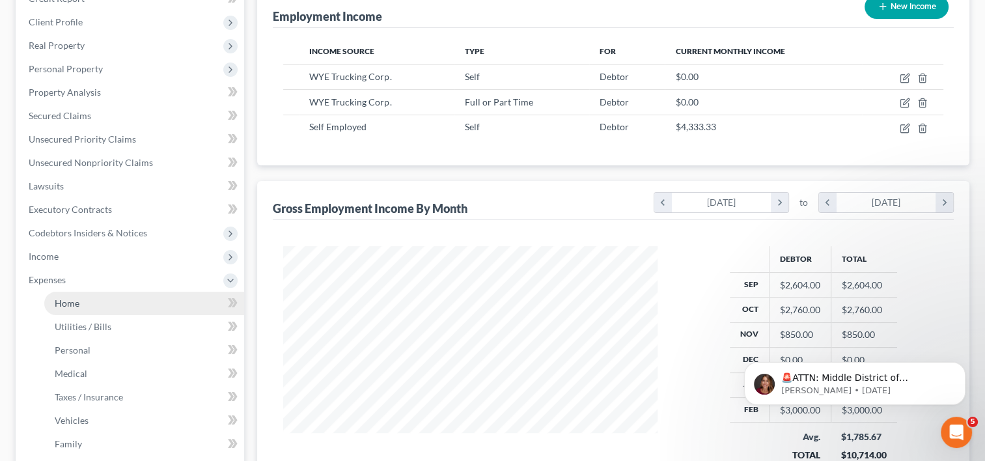
click at [106, 292] on link "Home" at bounding box center [144, 303] width 200 height 23
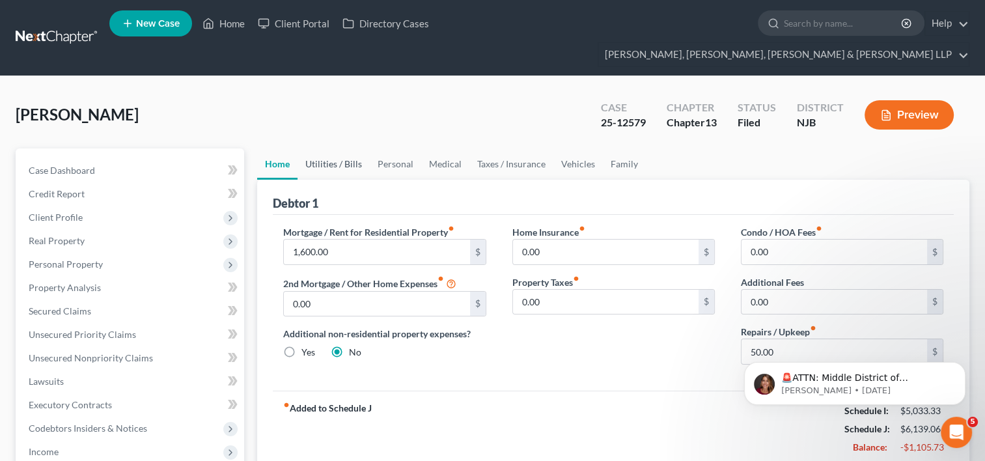
click at [348, 148] on link "Utilities / Bills" at bounding box center [334, 163] width 72 height 31
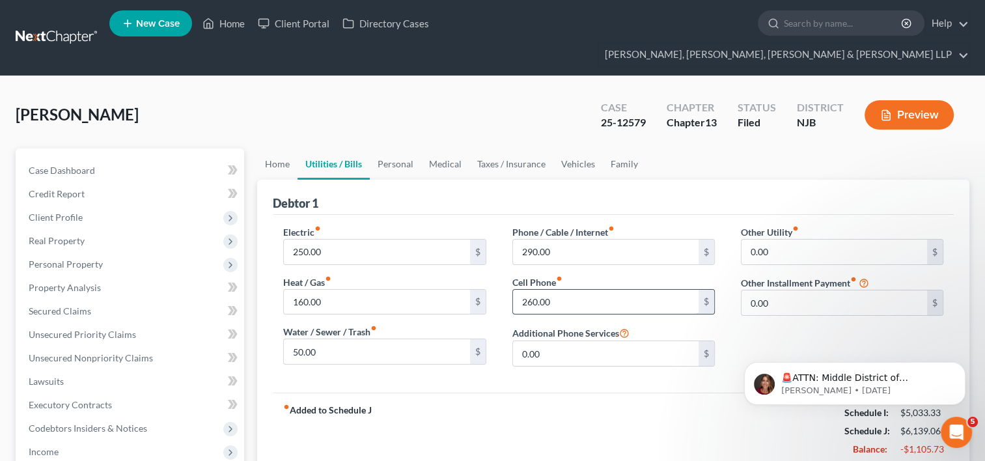
click at [548, 290] on input "260.00" at bounding box center [606, 302] width 186 height 25
type input "200.00"
click at [337, 240] on input "250.00" at bounding box center [377, 252] width 186 height 25
click at [345, 290] on input "160.00" at bounding box center [377, 302] width 186 height 25
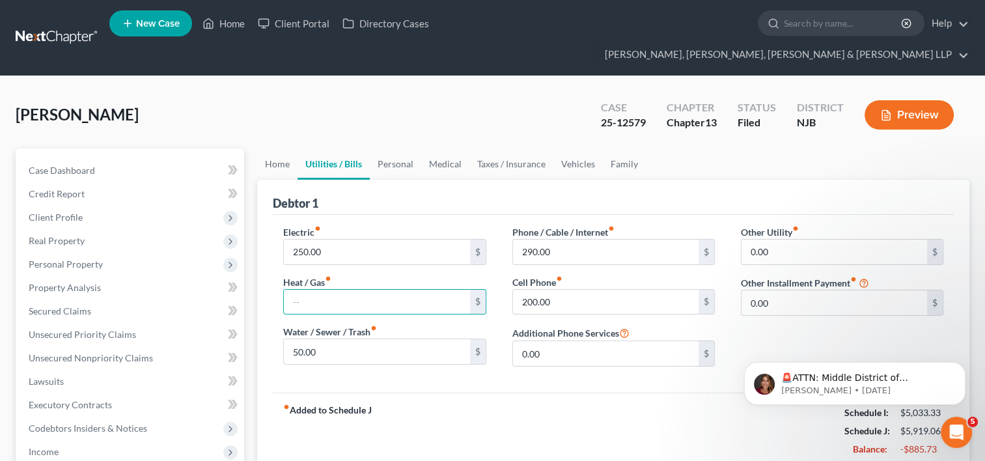
click at [544, 423] on div "fiber_manual_record Added to Schedule J Schedule I: $5,033.33 Schedule J: $5,91…" at bounding box center [613, 431] width 681 height 76
click at [620, 393] on div "fiber_manual_record Added to Schedule J Schedule I: $5,033.33 Schedule J: $5,91…" at bounding box center [613, 431] width 681 height 76
click at [600, 240] on input "290.00" at bounding box center [606, 252] width 186 height 25
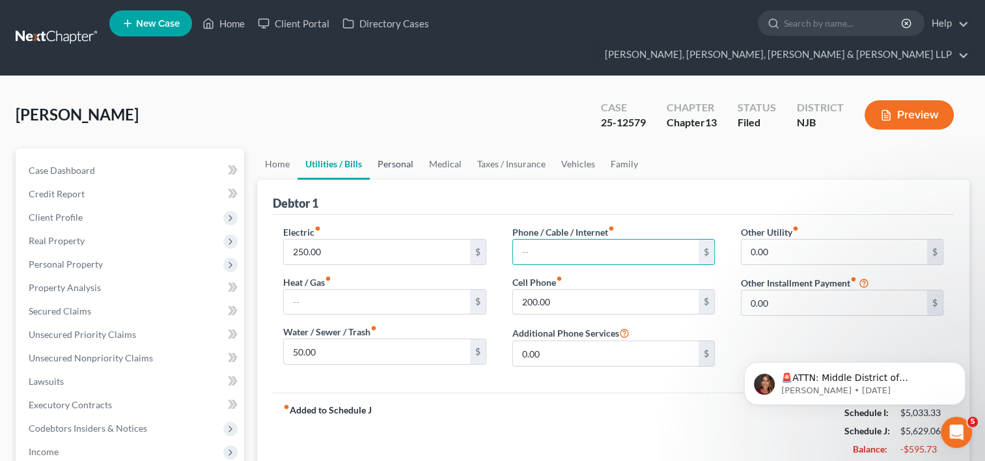
click at [393, 148] on link "Personal" at bounding box center [395, 163] width 51 height 31
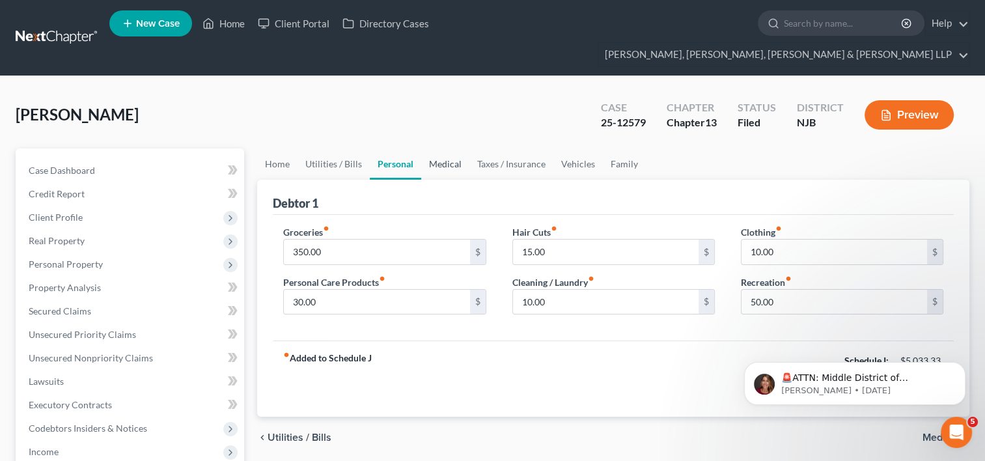
click at [455, 148] on link "Medical" at bounding box center [445, 163] width 48 height 31
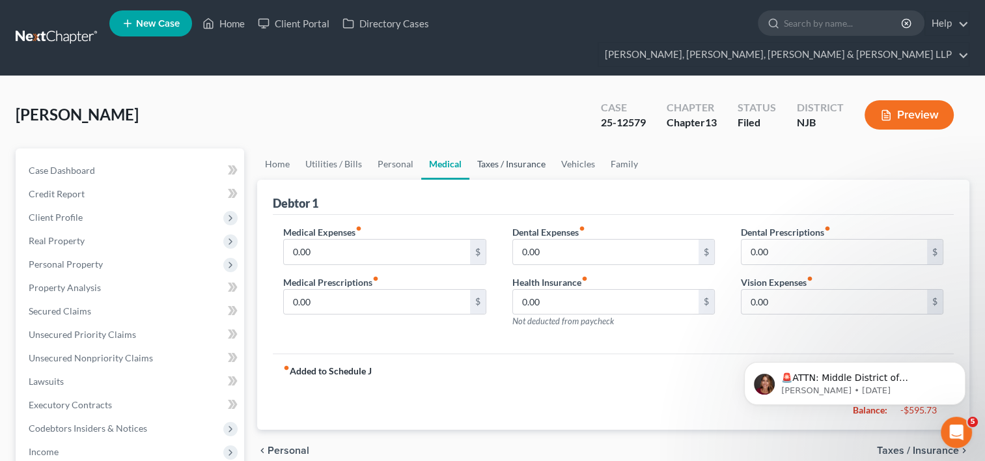
click at [503, 148] on link "Taxes / Insurance" at bounding box center [512, 163] width 84 height 31
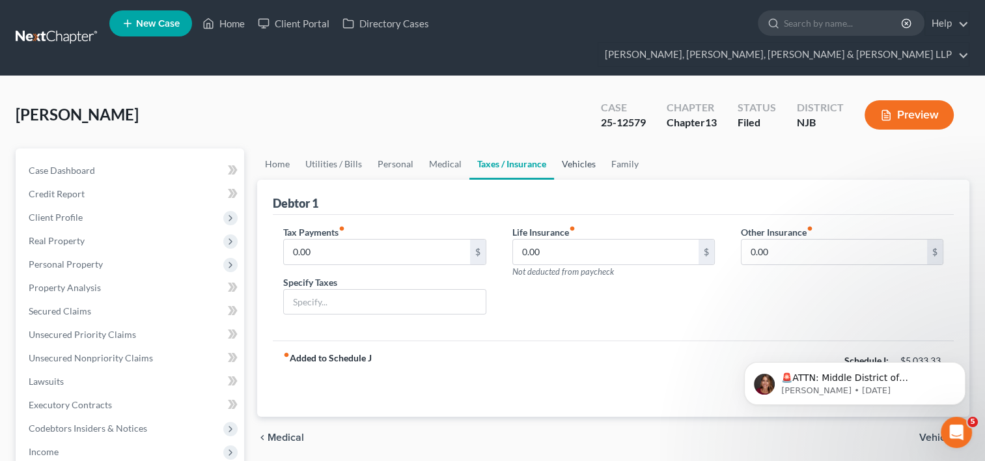
click at [573, 148] on link "Vehicles" at bounding box center [578, 163] width 49 height 31
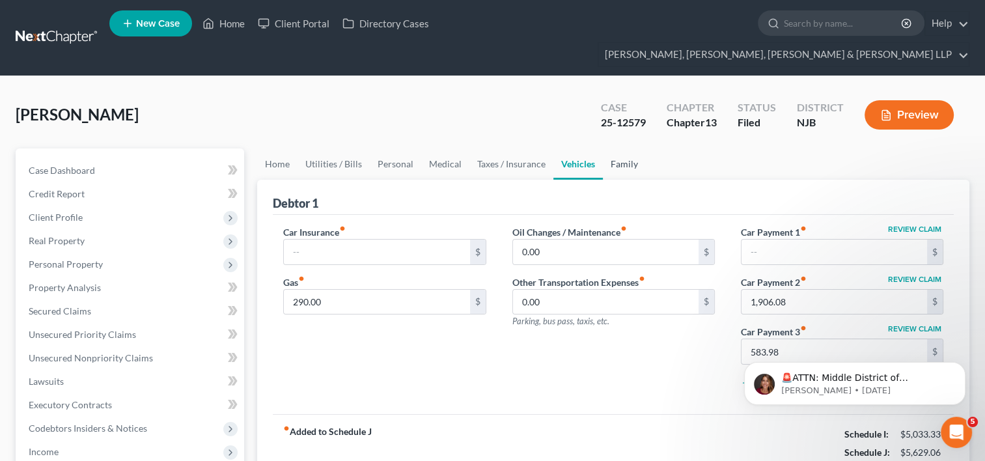
click at [614, 148] on link "Family" at bounding box center [624, 163] width 43 height 31
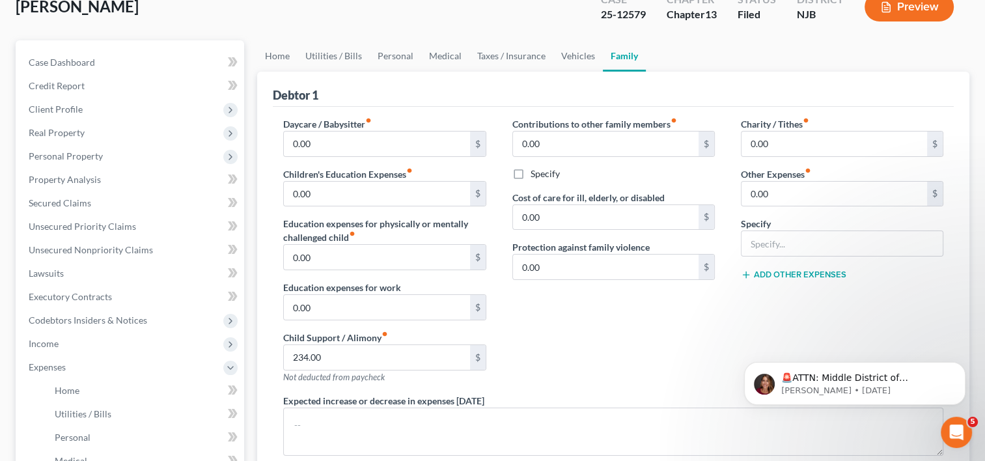
scroll to position [130, 0]
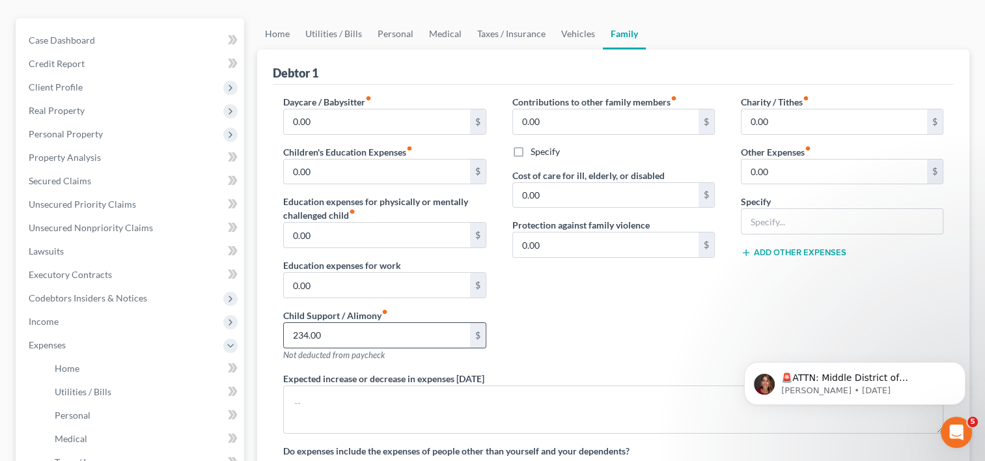
click at [341, 323] on input "234.00" at bounding box center [377, 335] width 186 height 25
click at [573, 326] on div "Contributions to other family members fiber_manual_record 0.00 $ Specify Cost o…" at bounding box center [614, 233] width 229 height 277
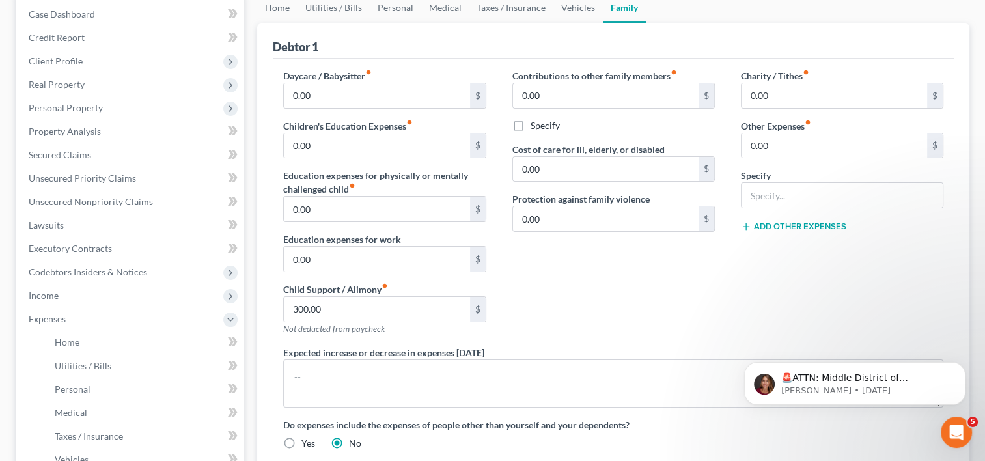
scroll to position [123, 0]
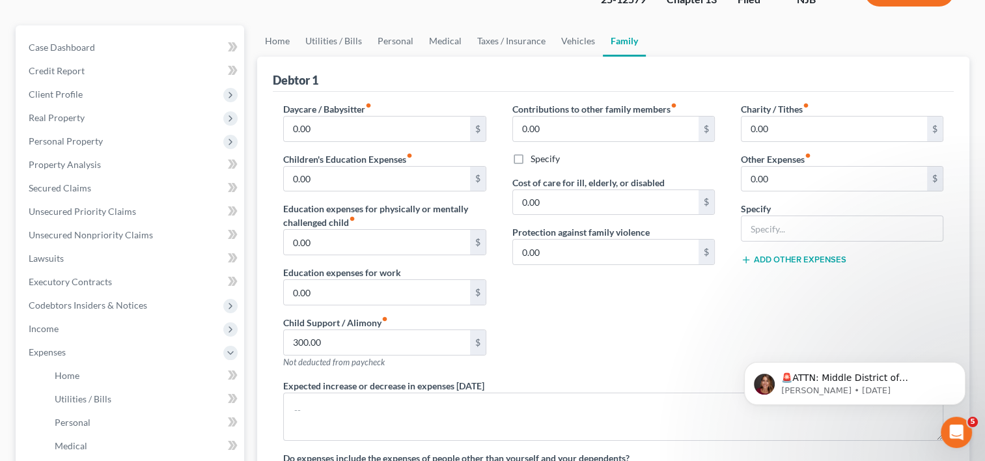
click at [537, 284] on div "Contributions to other family members fiber_manual_record 0.00 $ Specify Cost o…" at bounding box center [614, 240] width 229 height 277
click at [365, 330] on input "300.00" at bounding box center [377, 342] width 186 height 25
click at [387, 330] on input "300.00" at bounding box center [377, 342] width 186 height 25
type input "3"
type input "298.88"
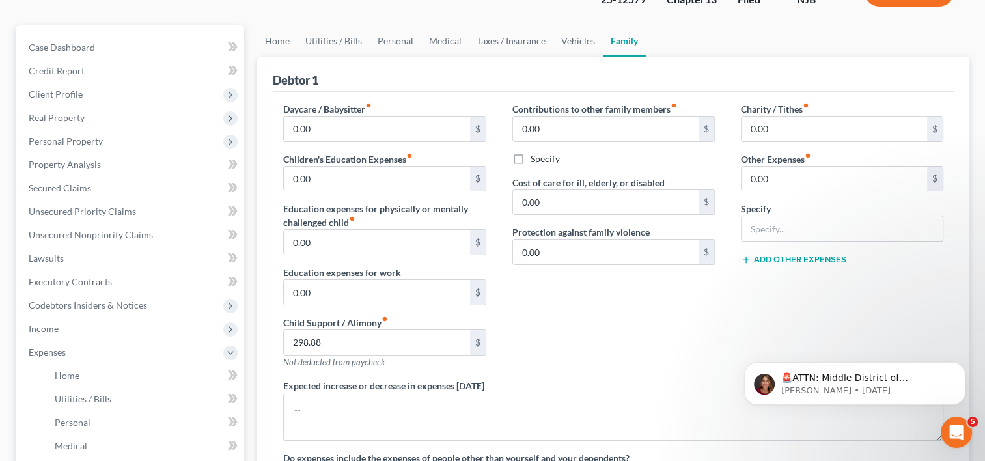
click at [602, 326] on div "Contributions to other family members fiber_manual_record 0.00 $ Specify Cost o…" at bounding box center [614, 240] width 229 height 277
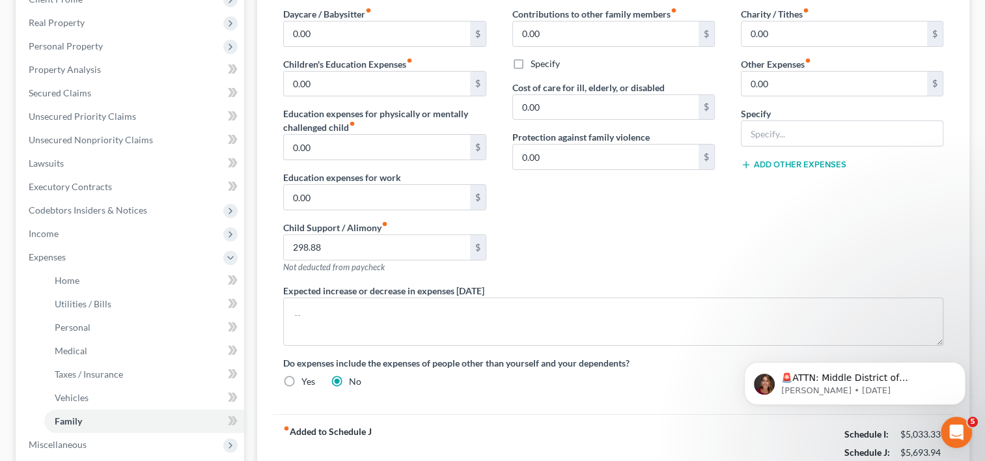
scroll to position [318, 0]
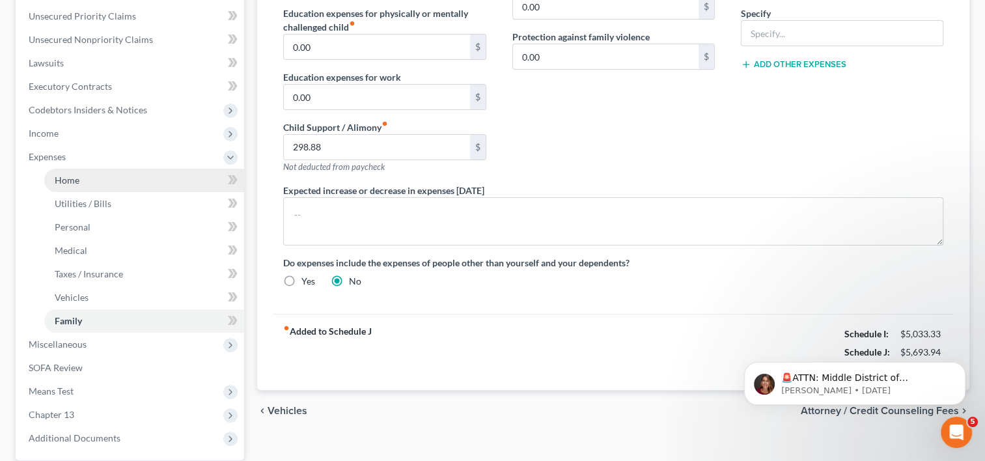
click at [97, 169] on link "Home" at bounding box center [144, 180] width 200 height 23
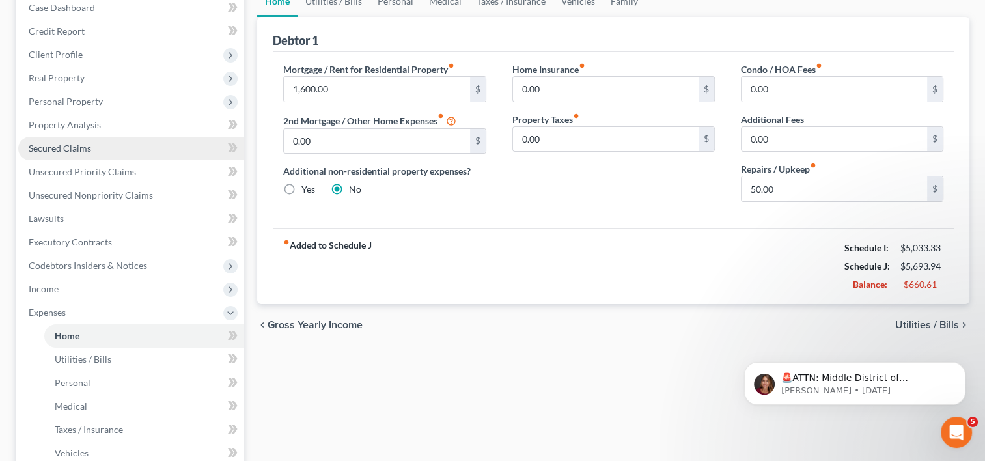
scroll to position [195, 0]
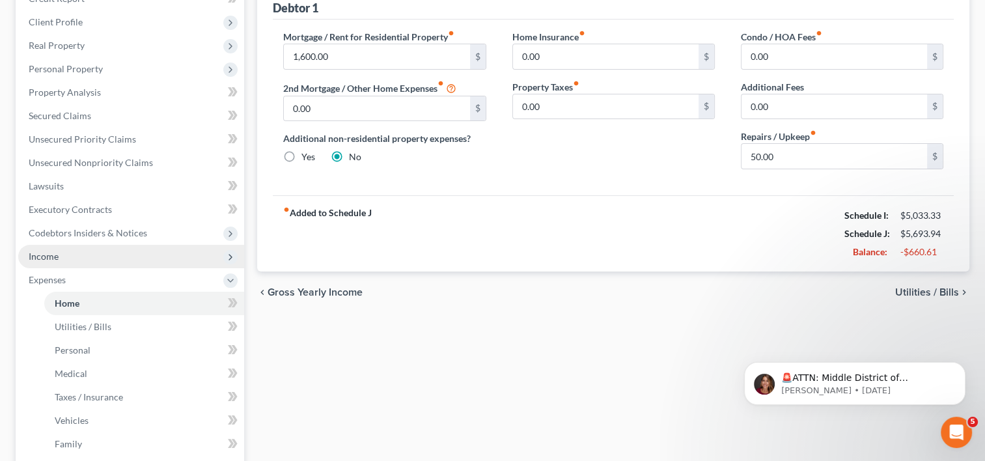
click at [66, 245] on span "Income" at bounding box center [131, 256] width 226 height 23
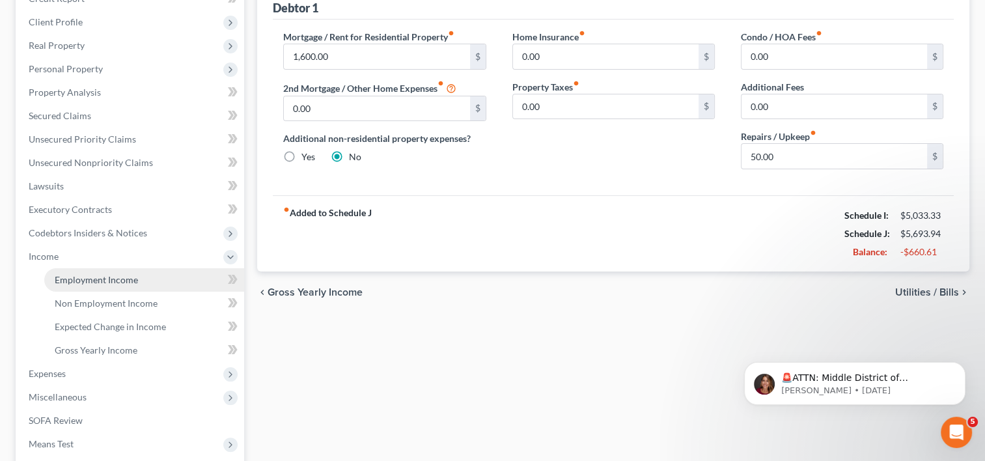
click at [98, 268] on link "Employment Income" at bounding box center [144, 279] width 200 height 23
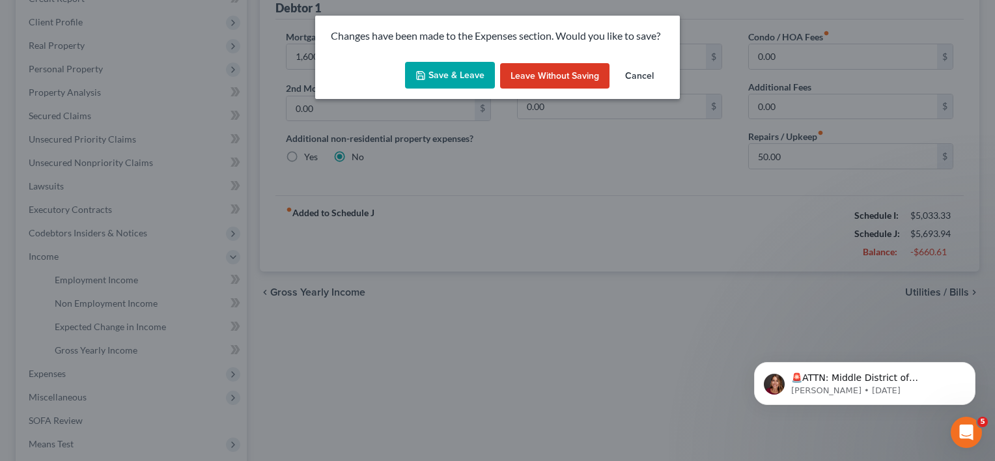
click at [457, 76] on button "Save & Leave" at bounding box center [450, 75] width 90 height 27
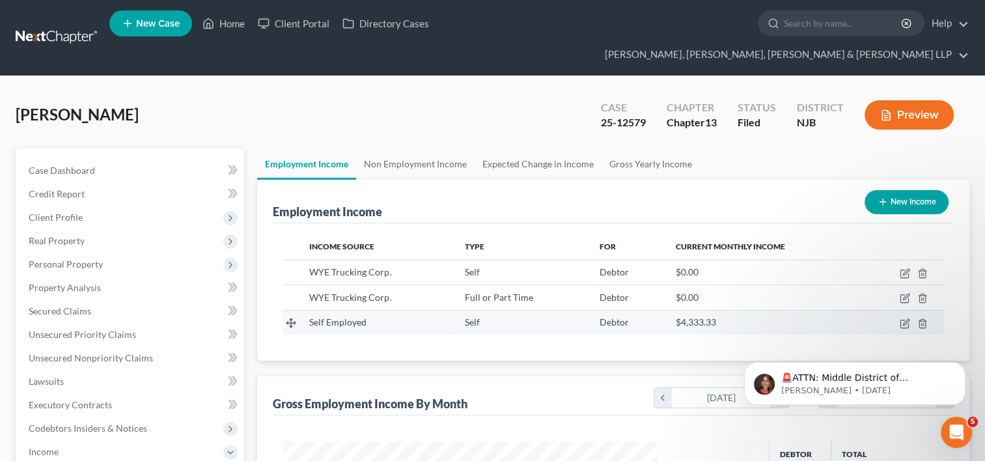
scroll to position [130, 0]
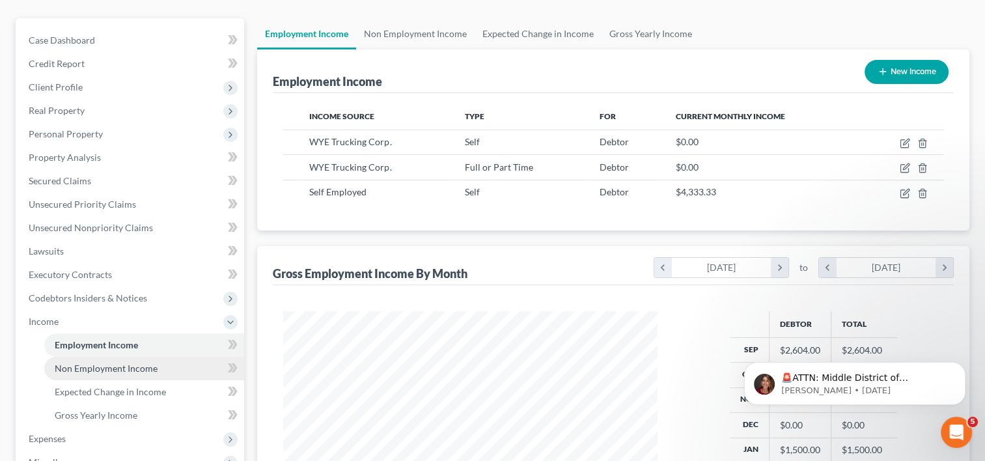
click at [114, 363] on span "Non Employment Income" at bounding box center [106, 368] width 103 height 11
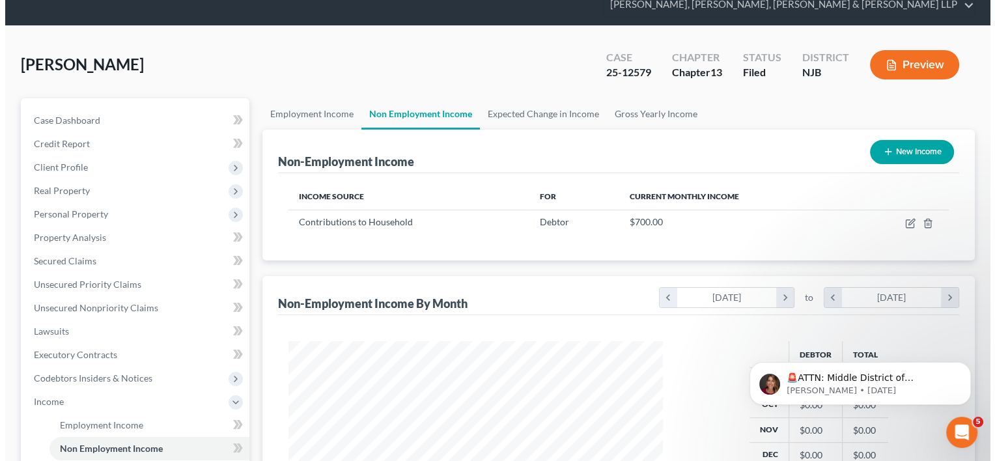
scroll to position [65, 0]
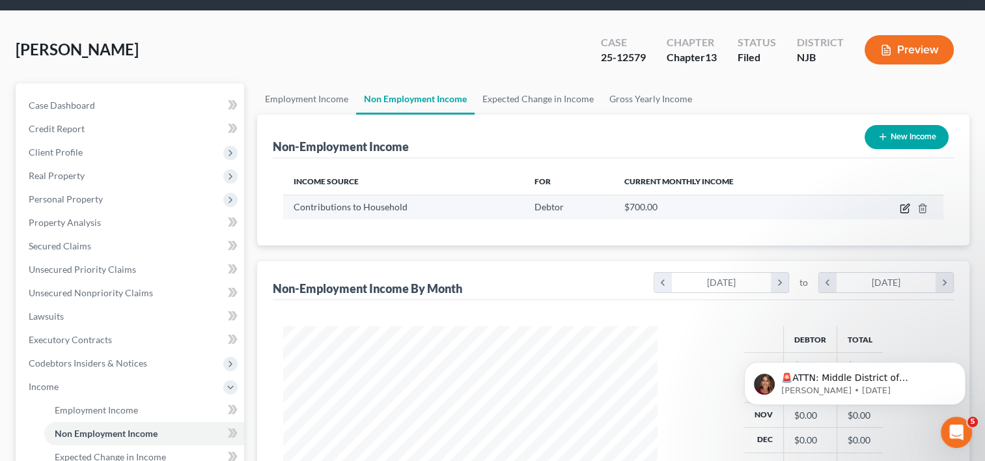
click at [901, 203] on icon "button" at bounding box center [905, 208] width 10 height 10
select select "8"
select select "0"
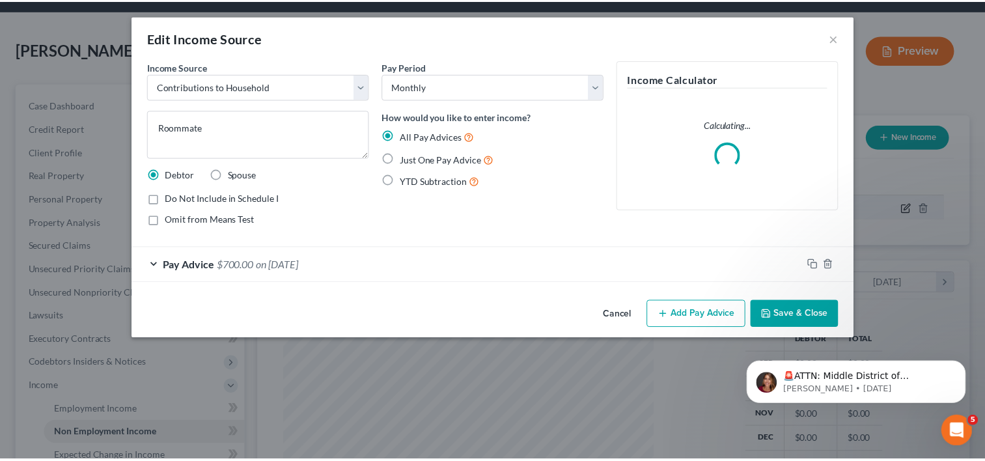
scroll to position [232, 404]
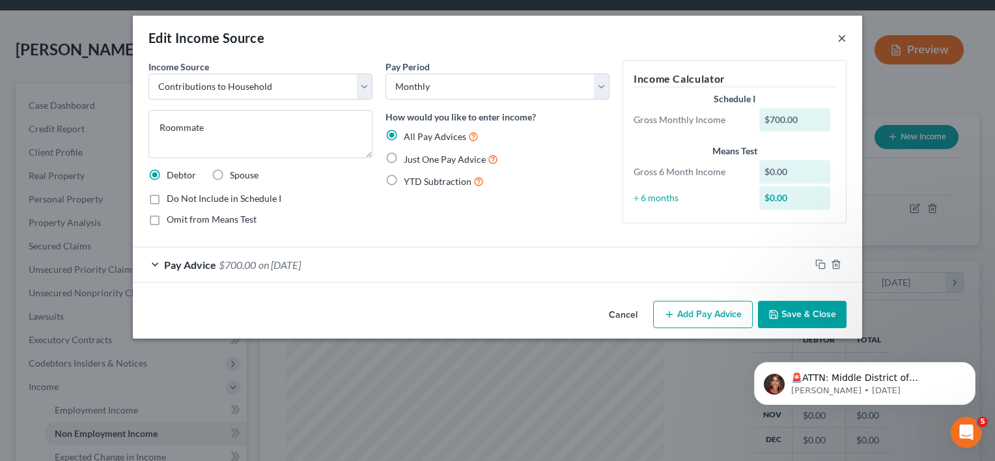
click at [840, 42] on button "×" at bounding box center [841, 38] width 9 height 16
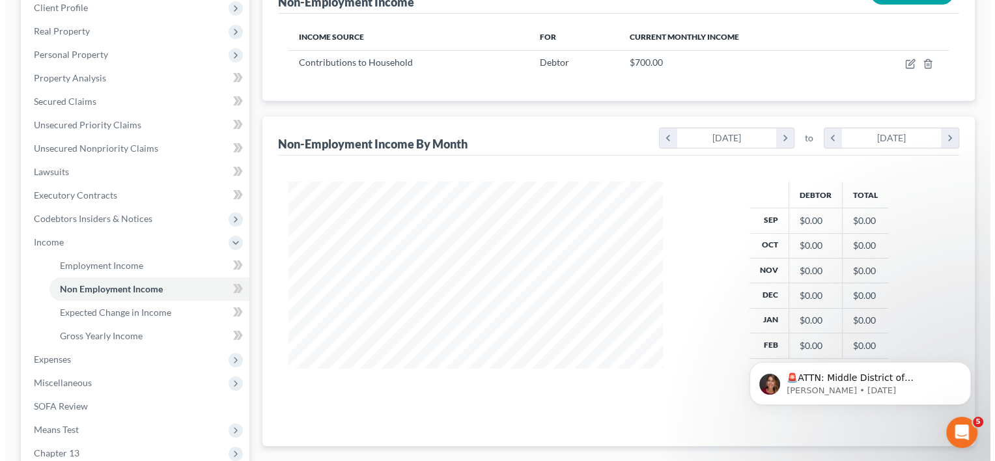
scroll to position [130, 0]
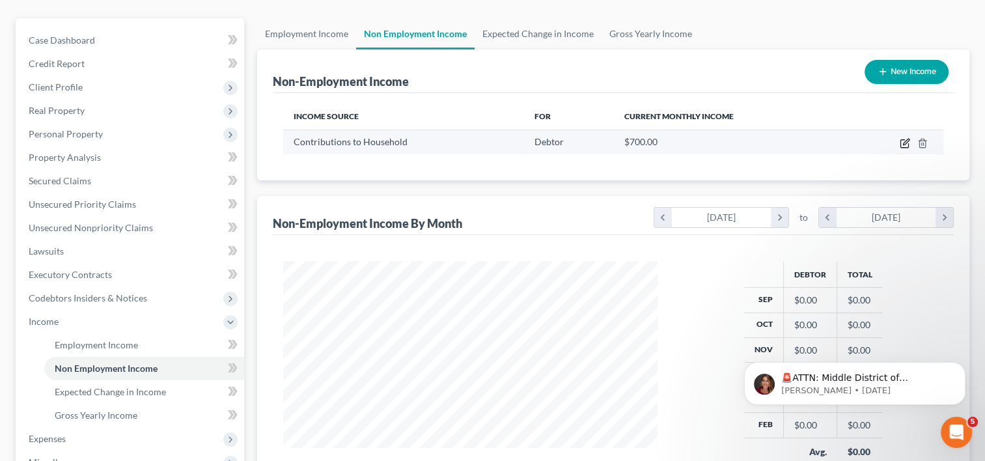
click at [903, 138] on icon "button" at bounding box center [905, 143] width 10 height 10
select select "8"
select select "0"
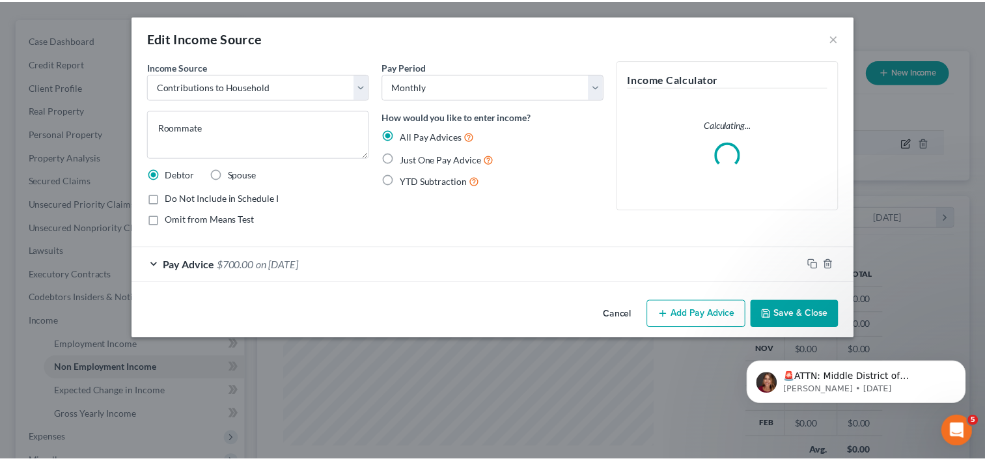
scroll to position [232, 404]
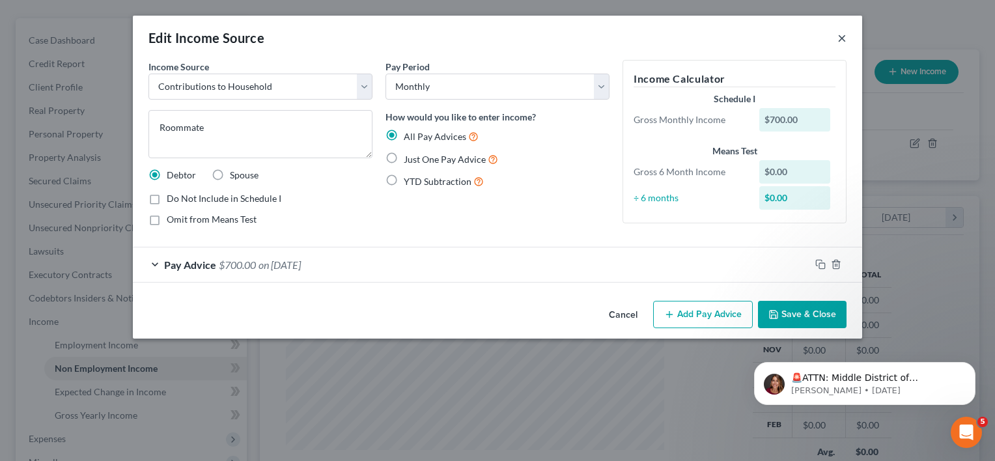
drag, startPoint x: 839, startPoint y: 37, endPoint x: 819, endPoint y: 33, distance: 20.6
click at [839, 37] on button "×" at bounding box center [841, 38] width 9 height 16
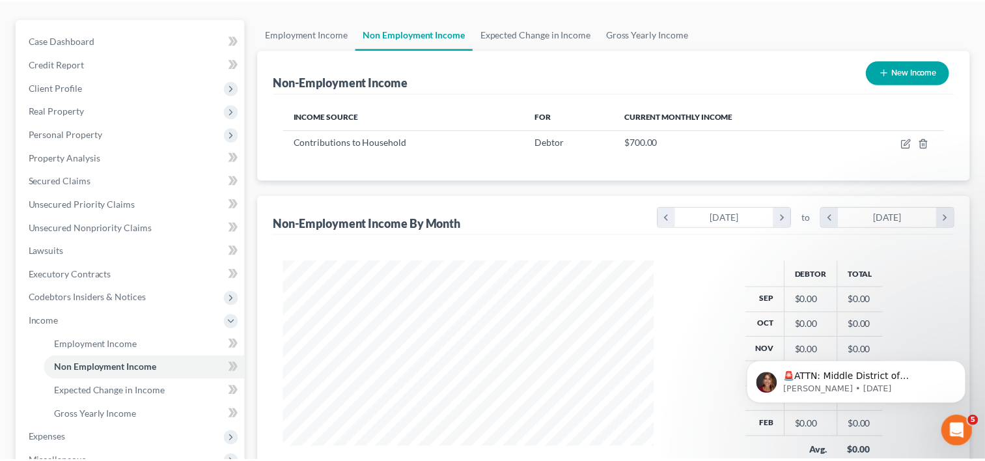
scroll to position [651009, 650841]
